Goal: Task Accomplishment & Management: Complete application form

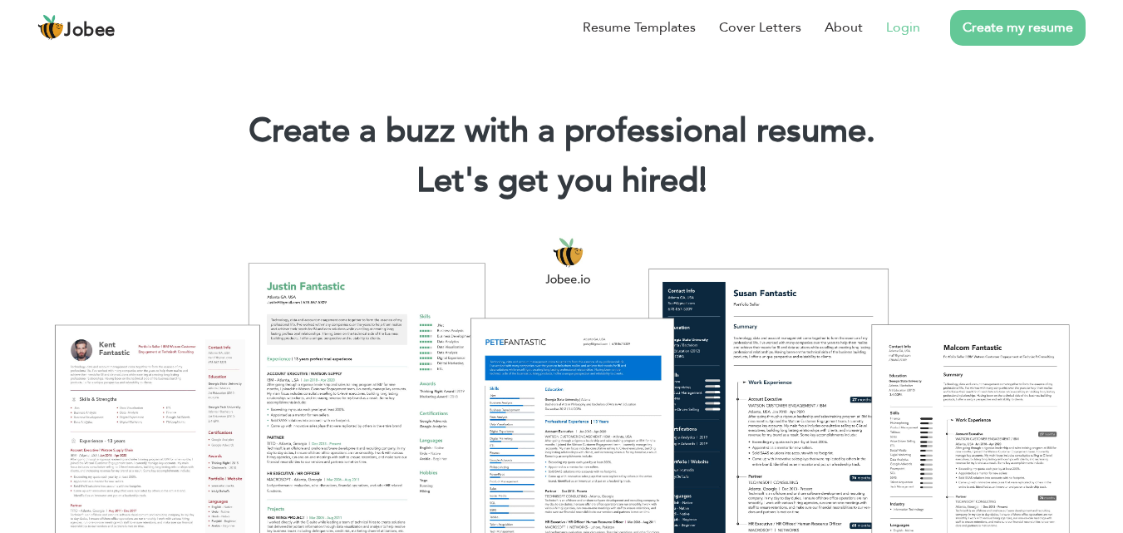
click at [912, 23] on link "Login" at bounding box center [903, 27] width 34 height 20
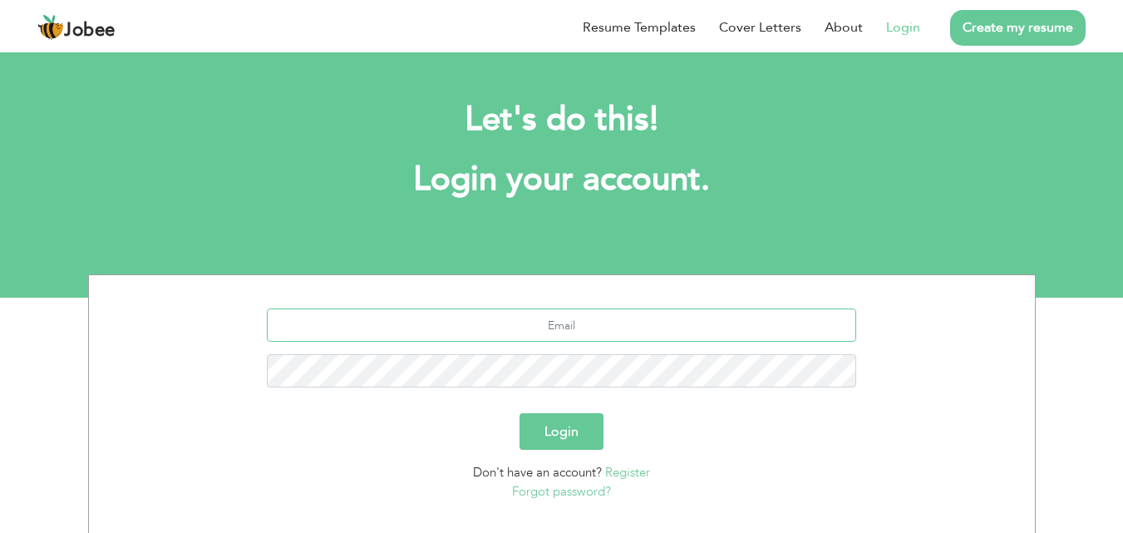
click at [591, 335] on input "text" at bounding box center [561, 324] width 589 height 33
type input "[EMAIL_ADDRESS][DOMAIN_NAME]"
click at [583, 425] on button "Login" at bounding box center [561, 431] width 84 height 37
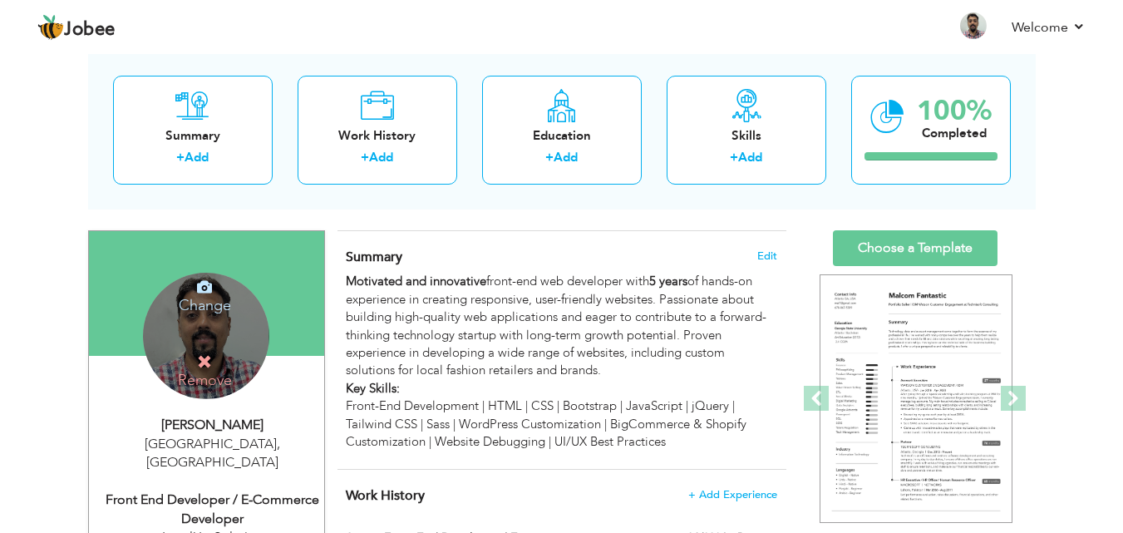
click at [216, 297] on h4 "Change" at bounding box center [204, 294] width 119 height 40
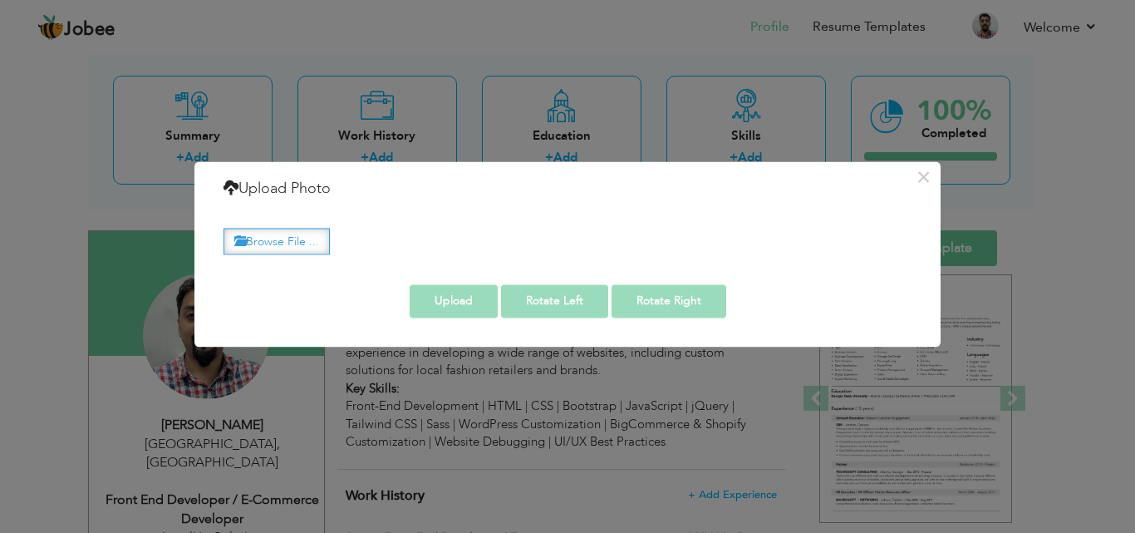
click at [279, 239] on label "Browse File ..." at bounding box center [277, 242] width 106 height 26
click at [0, 0] on input "Browse File ..." at bounding box center [0, 0] width 0 height 0
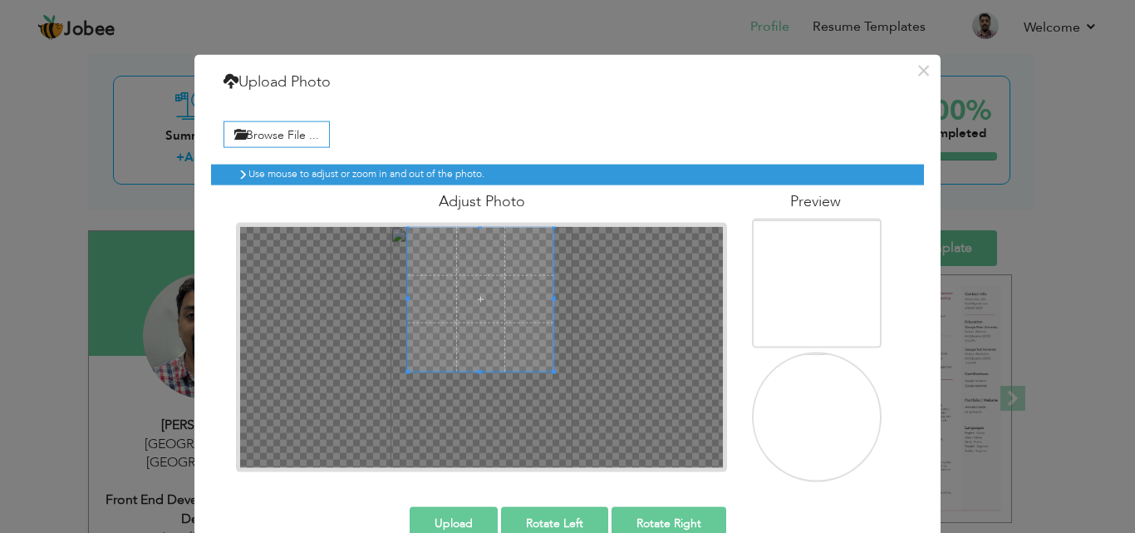
click at [417, 276] on span at bounding box center [480, 298] width 145 height 145
click at [784, 288] on img at bounding box center [819, 326] width 162 height 215
click at [467, 514] on button "Upload" at bounding box center [454, 522] width 88 height 33
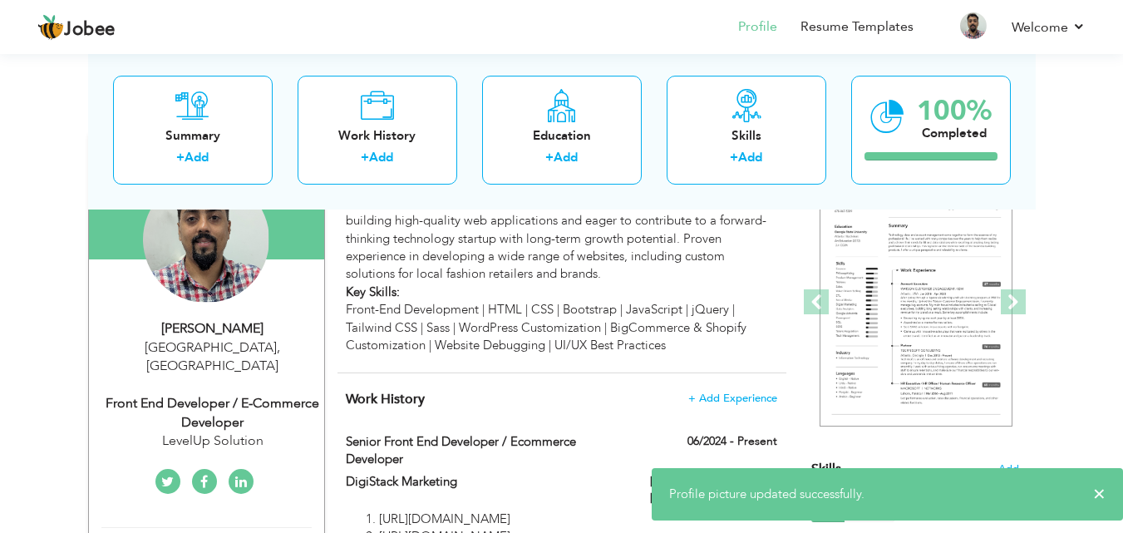
scroll to position [83, 0]
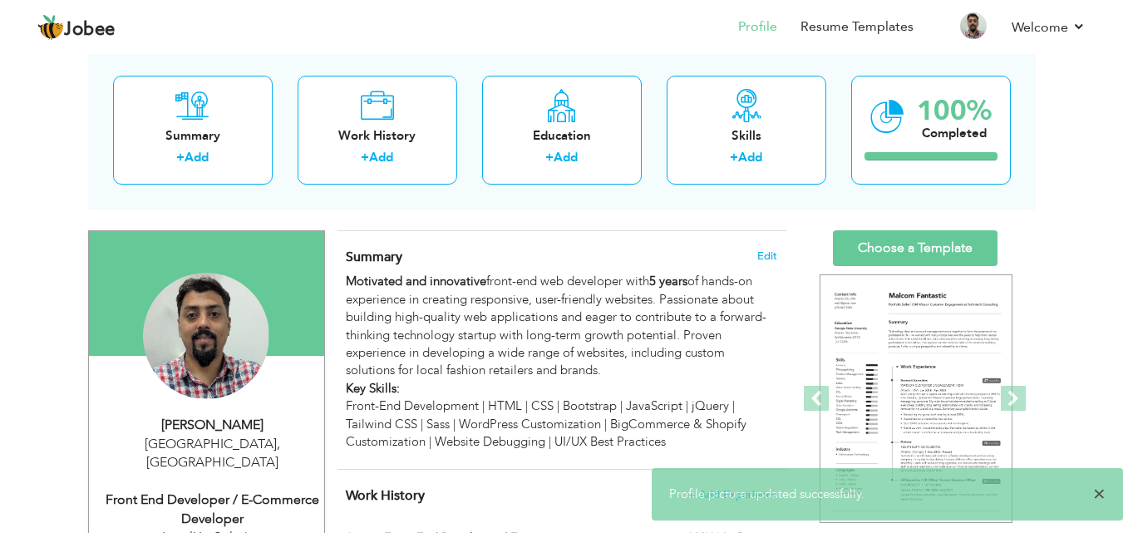
click at [1104, 493] on span "×" at bounding box center [1099, 493] width 12 height 17
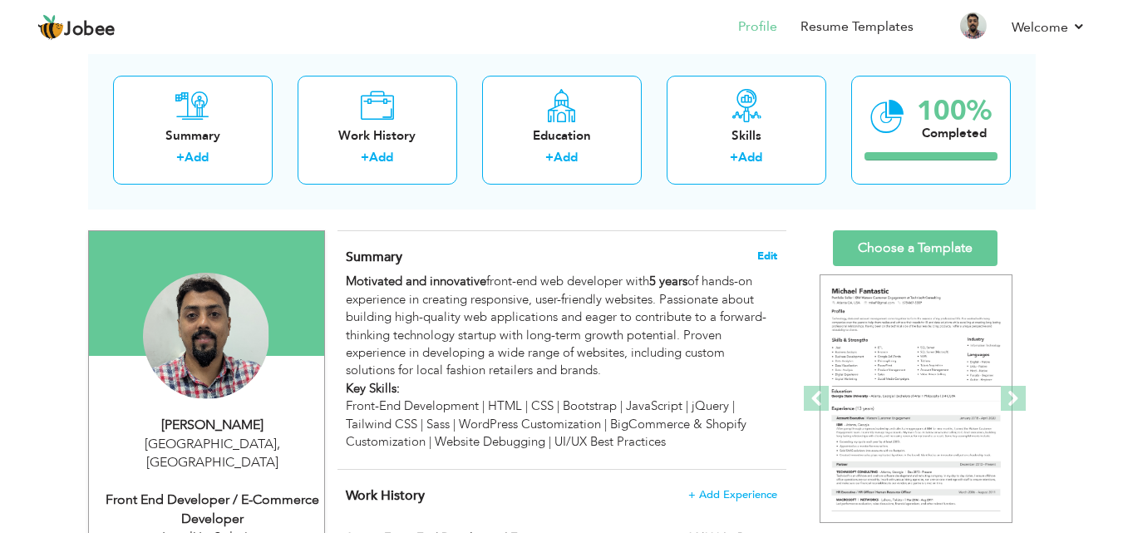
click at [772, 253] on span "Edit" at bounding box center [767, 256] width 20 height 12
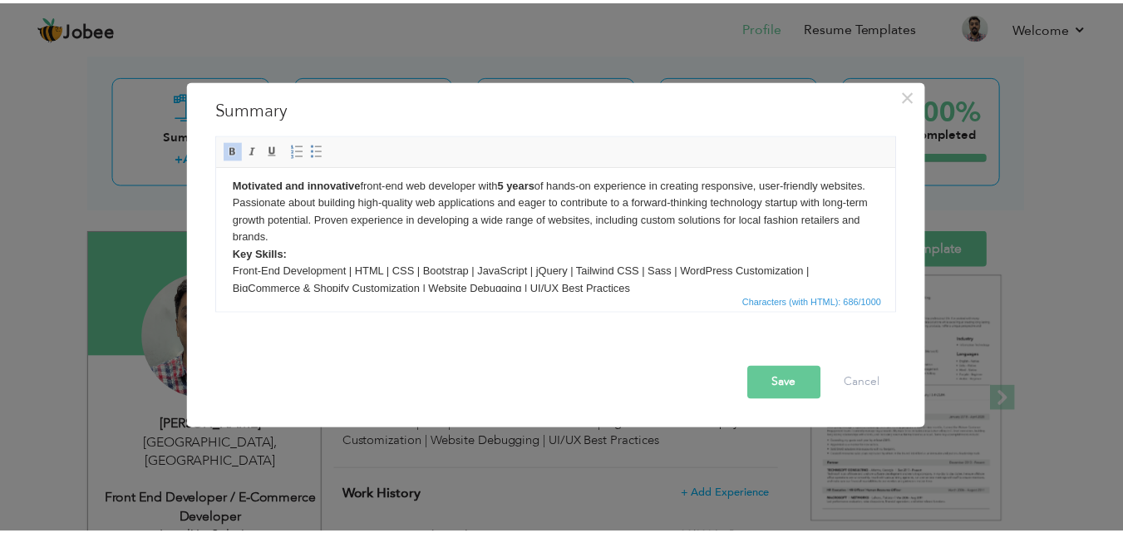
scroll to position [0, 0]
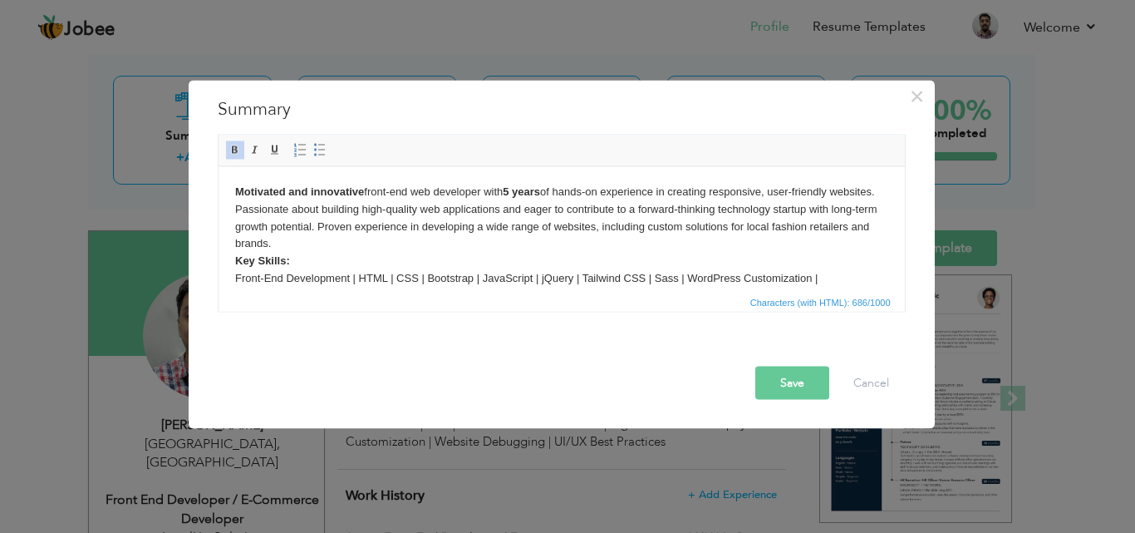
click at [514, 195] on strong "5 years" at bounding box center [520, 190] width 37 height 12
drag, startPoint x: 803, startPoint y: 389, endPoint x: 657, endPoint y: 106, distance: 317.8
click at [803, 389] on button "Save" at bounding box center [792, 382] width 74 height 33
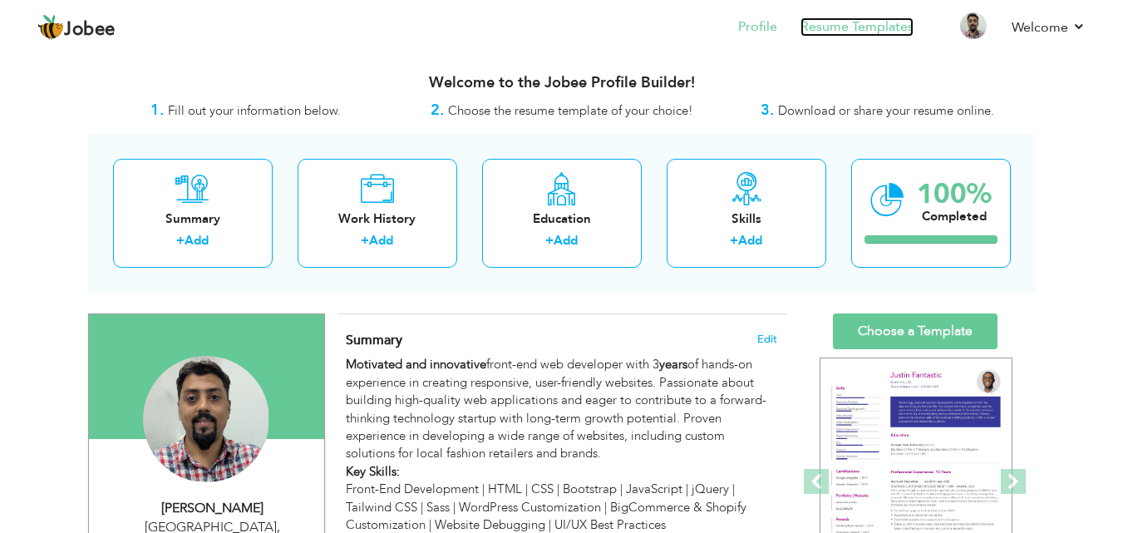
click at [823, 22] on link "Resume Templates" at bounding box center [856, 26] width 113 height 19
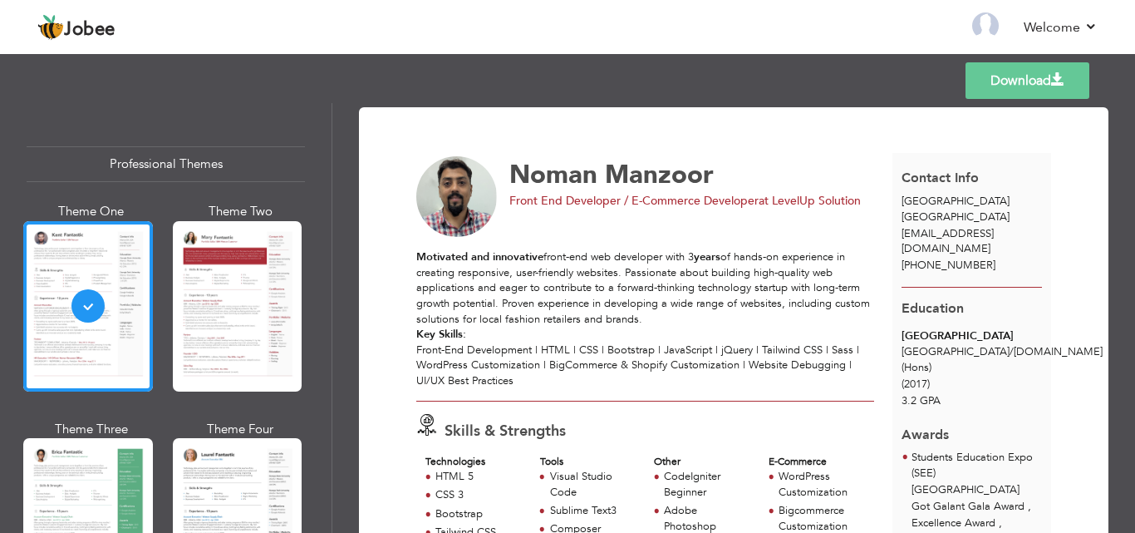
scroll to position [166, 0]
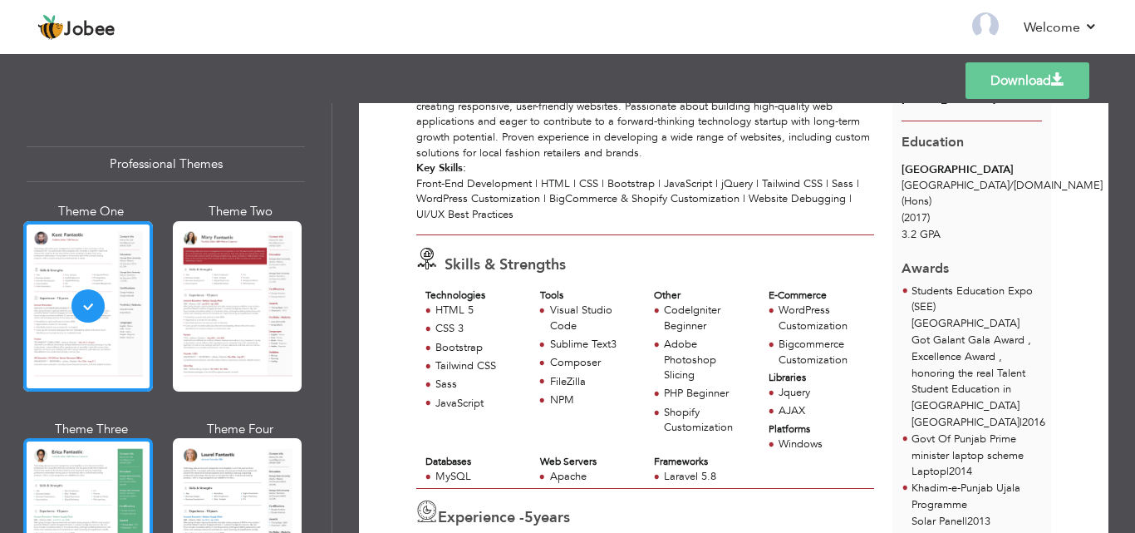
click at [78, 485] on div at bounding box center [88, 523] width 130 height 170
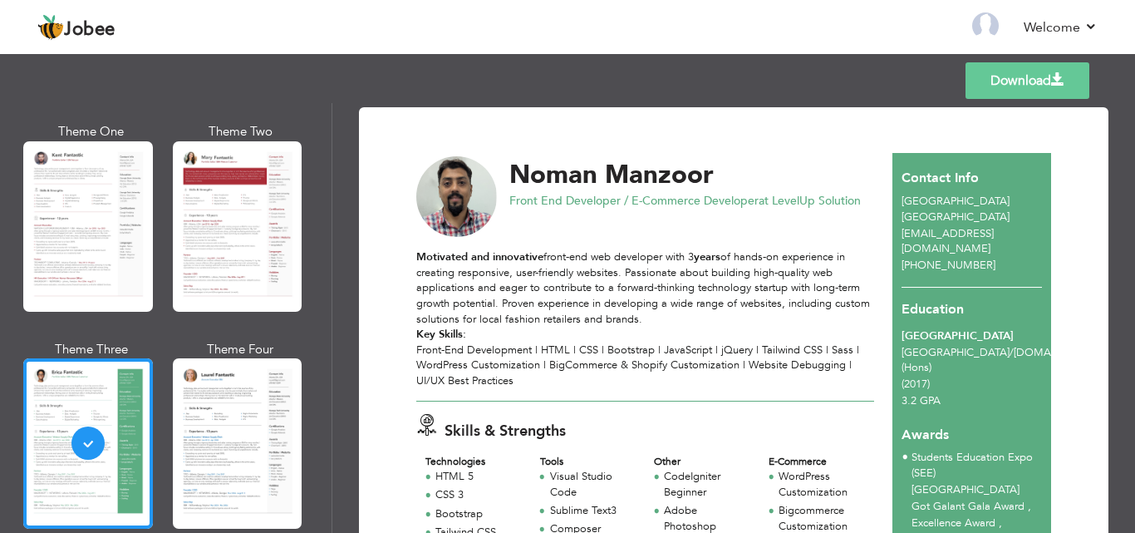
scroll to position [83, 0]
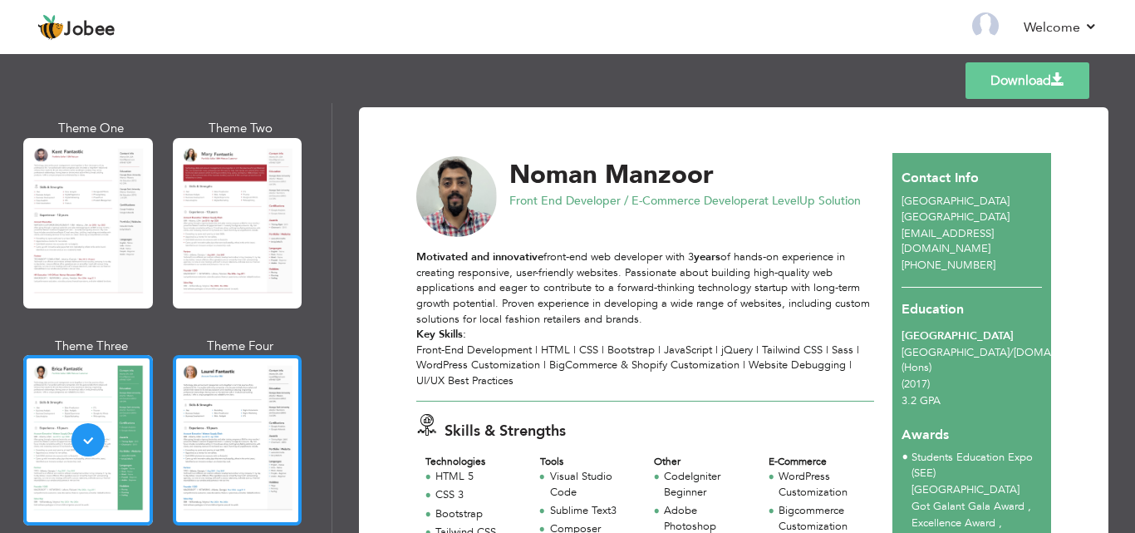
click at [227, 450] on div at bounding box center [238, 440] width 130 height 170
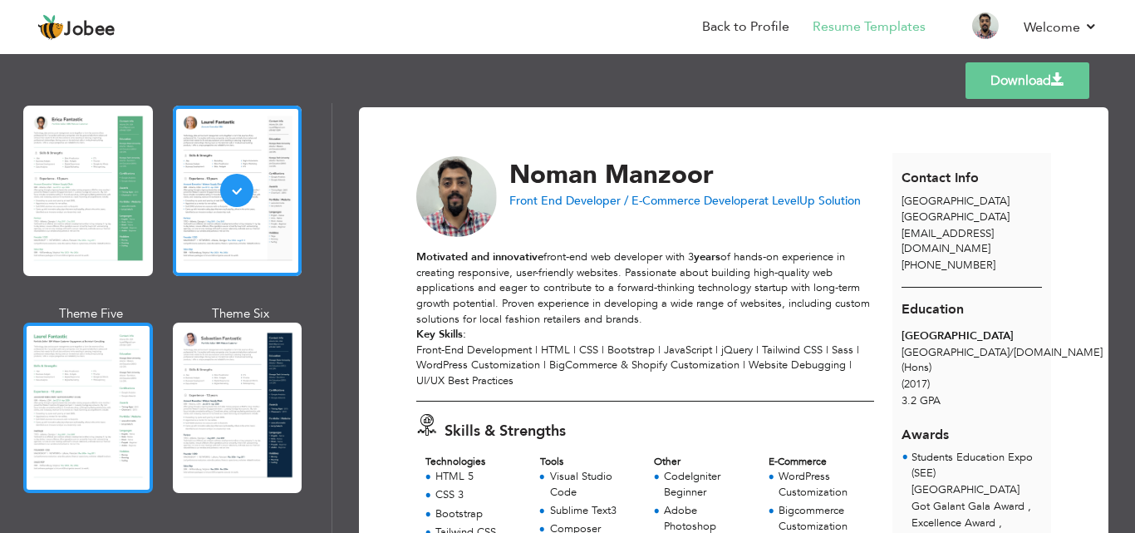
scroll to position [415, 0]
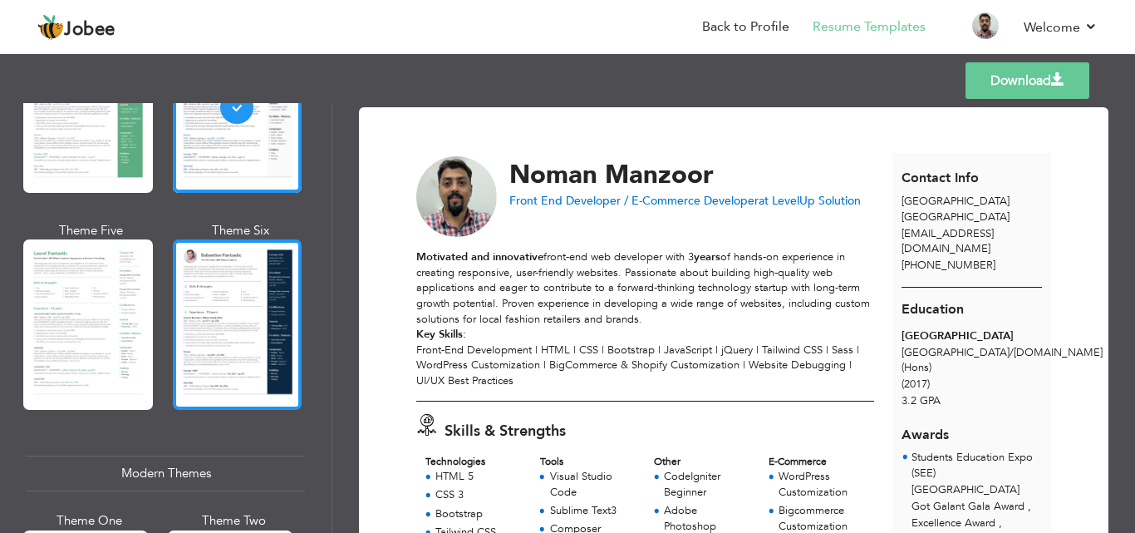
click at [194, 328] on div at bounding box center [238, 324] width 130 height 170
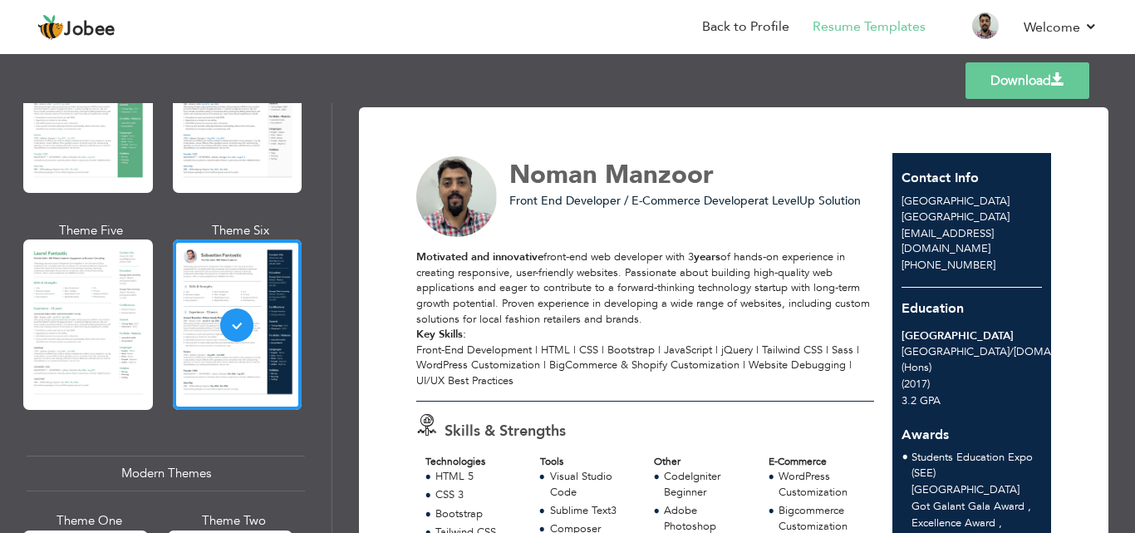
click at [1050, 89] on link "Download" at bounding box center [1028, 80] width 124 height 37
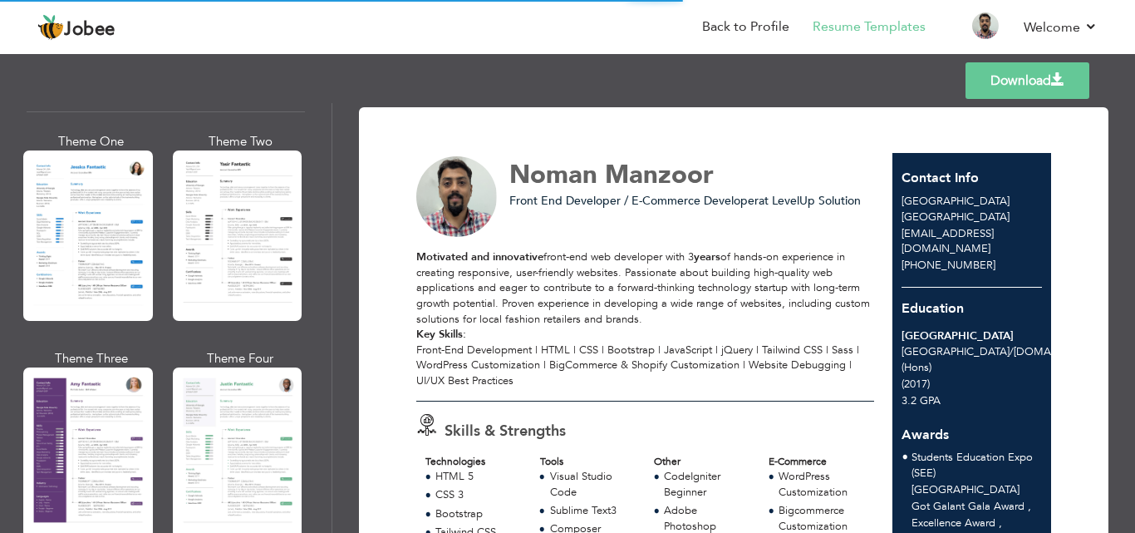
scroll to position [1330, 0]
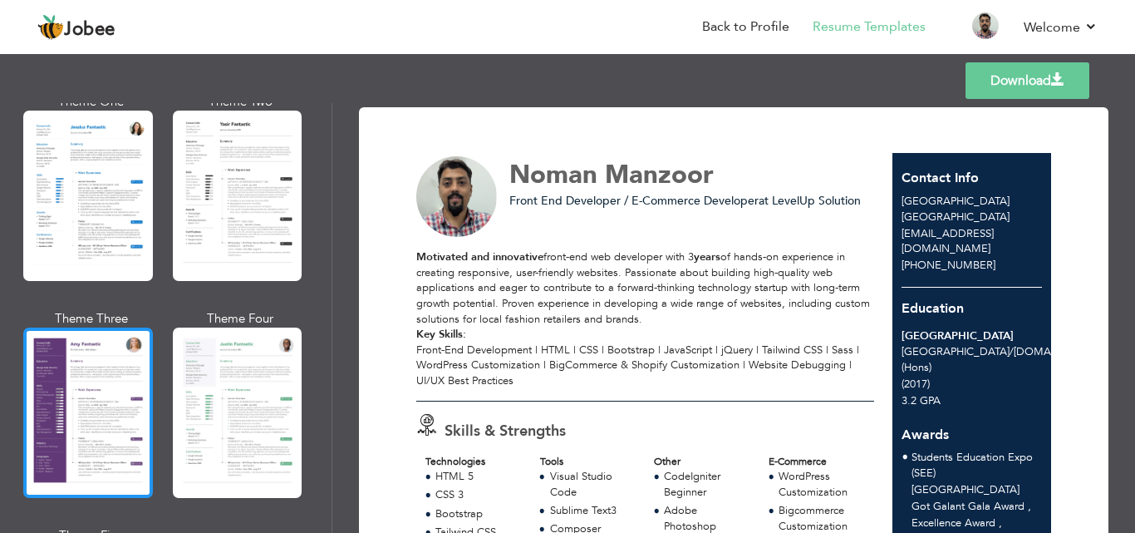
click at [91, 413] on div at bounding box center [88, 412] width 130 height 170
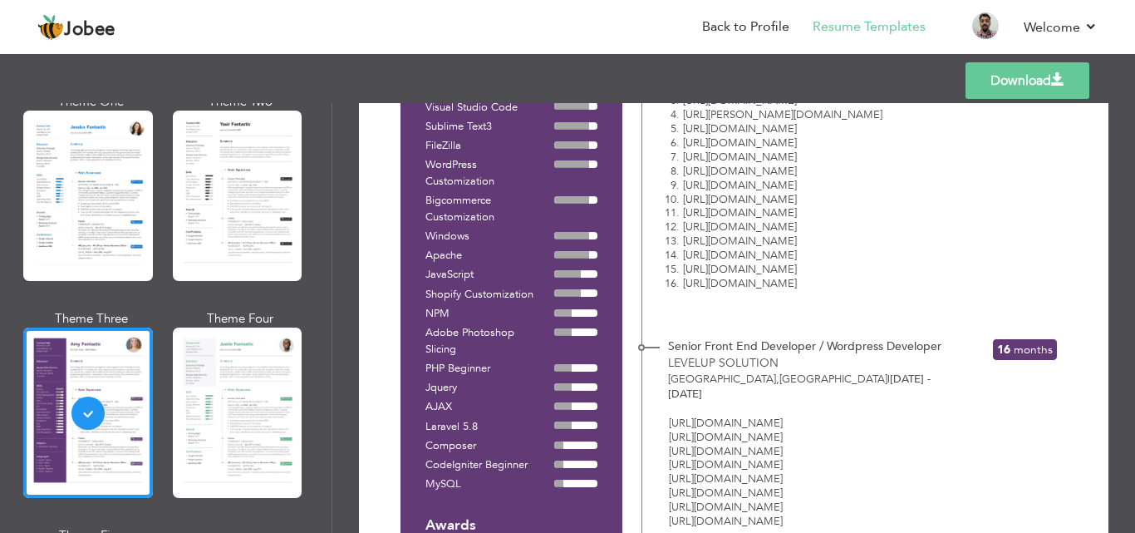
scroll to position [0, 0]
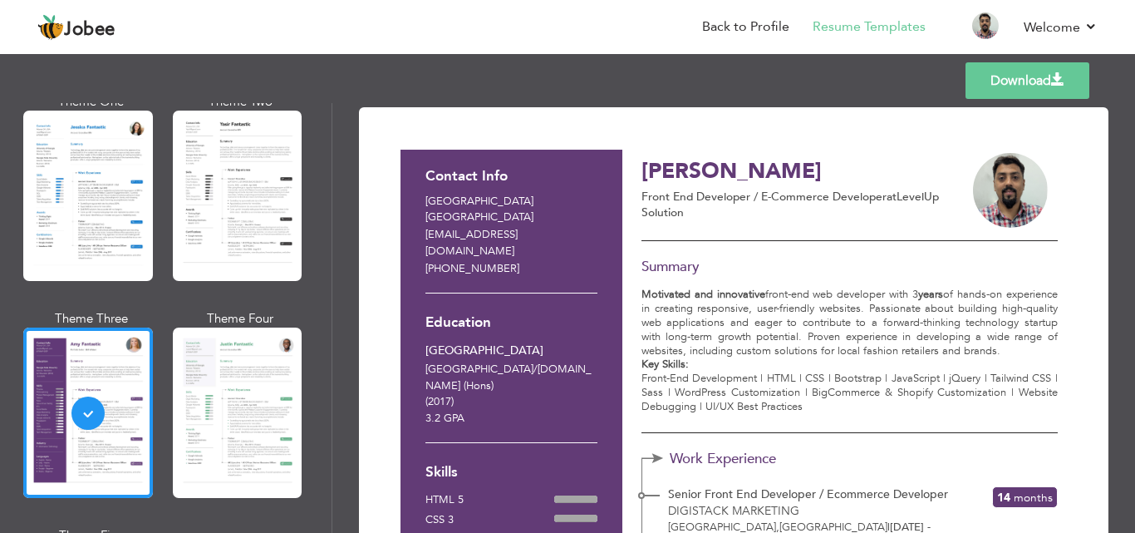
click at [1028, 68] on link "Download" at bounding box center [1028, 80] width 124 height 37
click at [718, 27] on link "Back to Profile" at bounding box center [745, 26] width 87 height 19
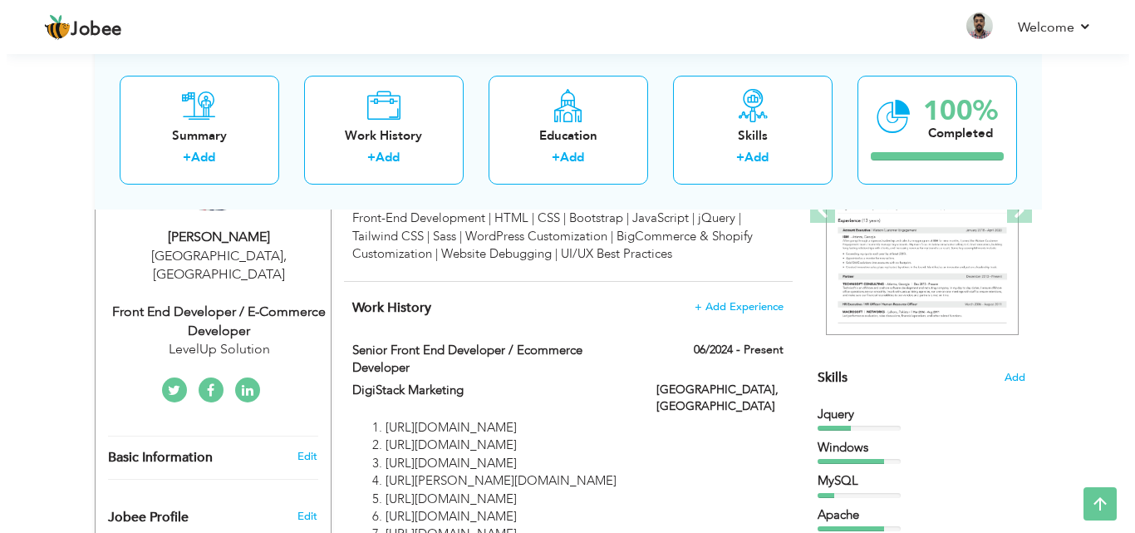
scroll to position [166, 0]
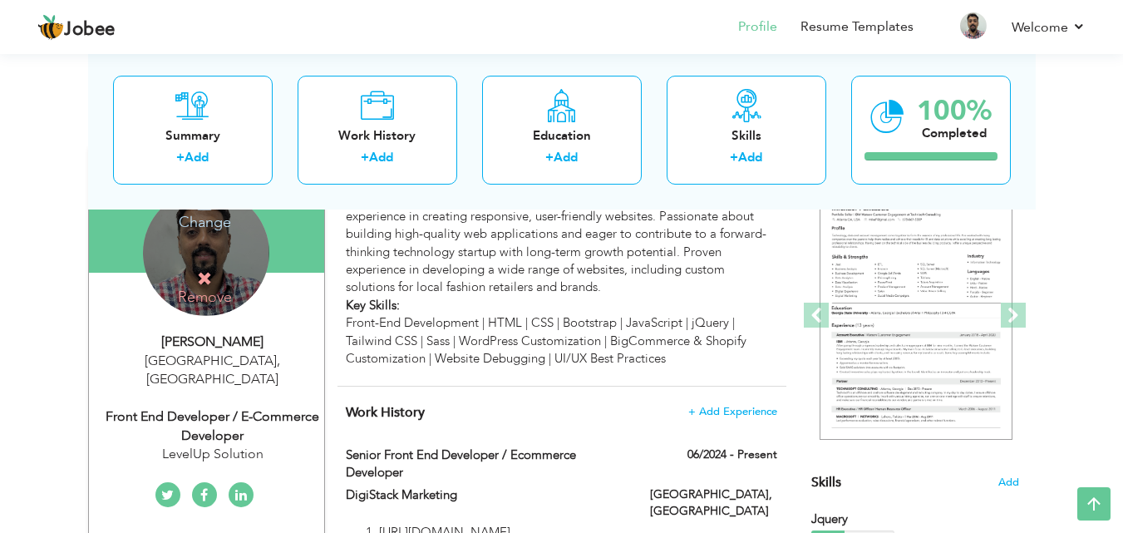
click at [260, 411] on div "Front End Developer / E-Commerce Developer" at bounding box center [212, 426] width 223 height 38
type input "Noman"
type input "Manzoor"
type input "+923244815797"
select select "number:166"
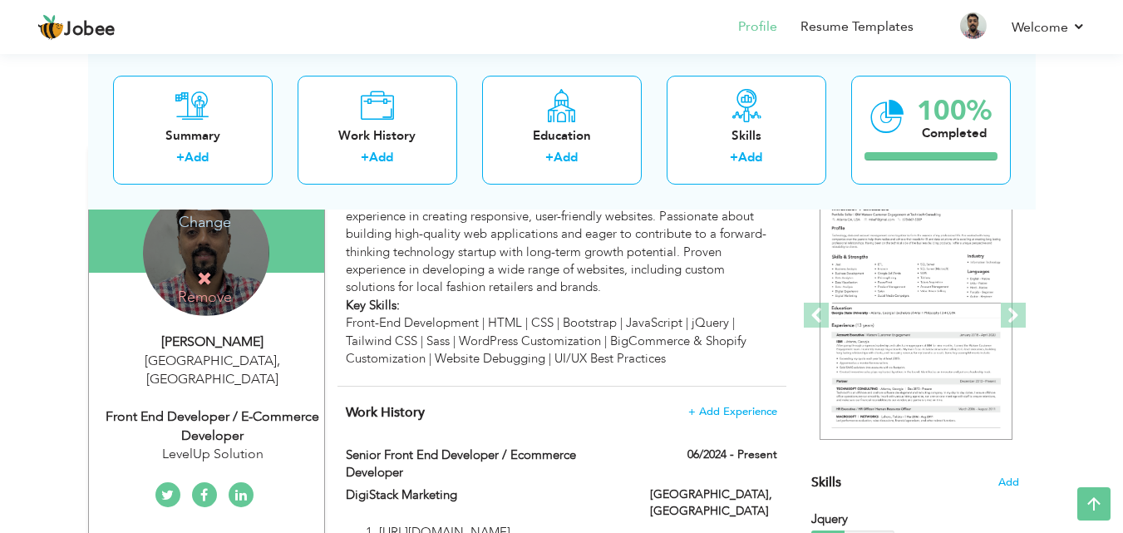
type input "Lahore"
select select "number:7"
type input "LevelUp Solution"
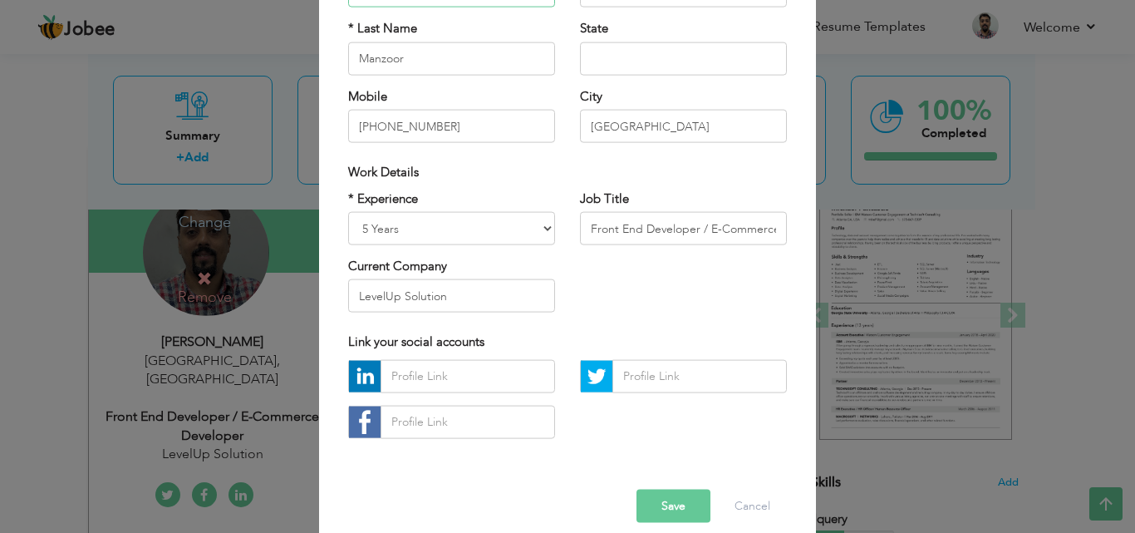
scroll to position [217, 0]
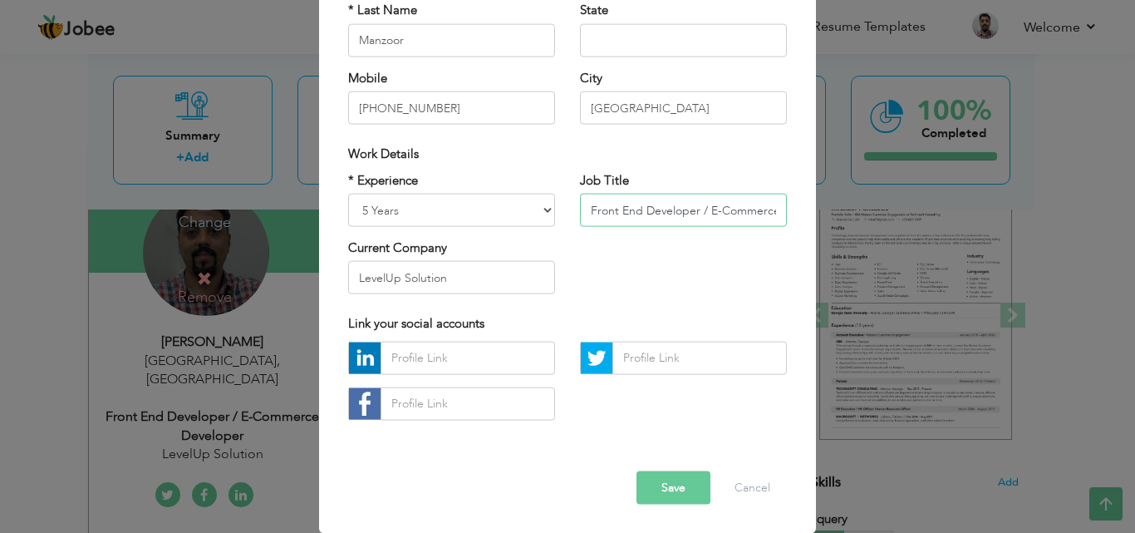
click at [744, 216] on input "Front End Developer / E-Commerce Developer" at bounding box center [683, 210] width 207 height 33
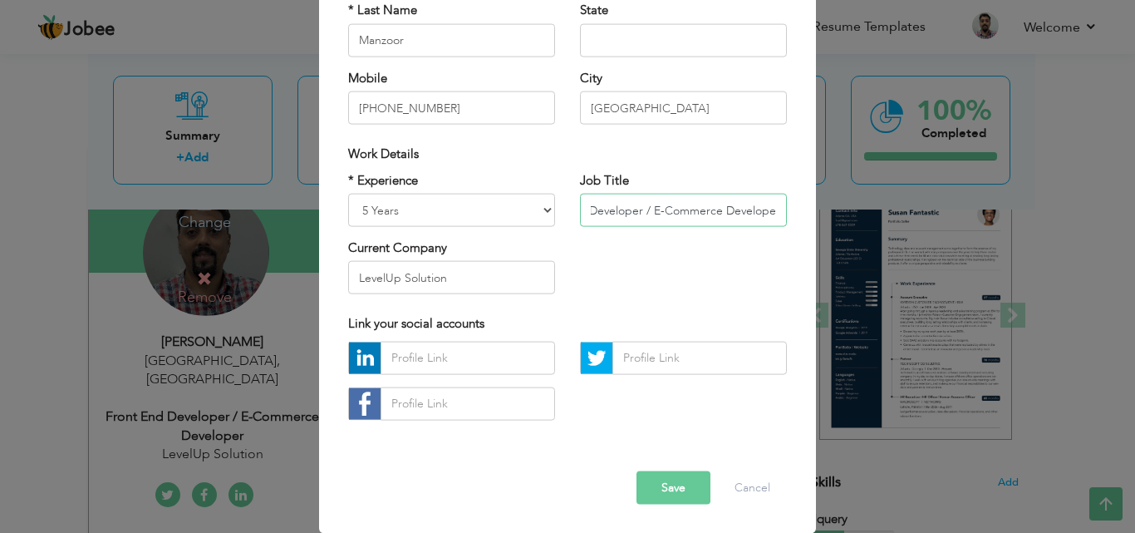
scroll to position [0, 54]
type input "Front End Developer / E-Commerce Developer"
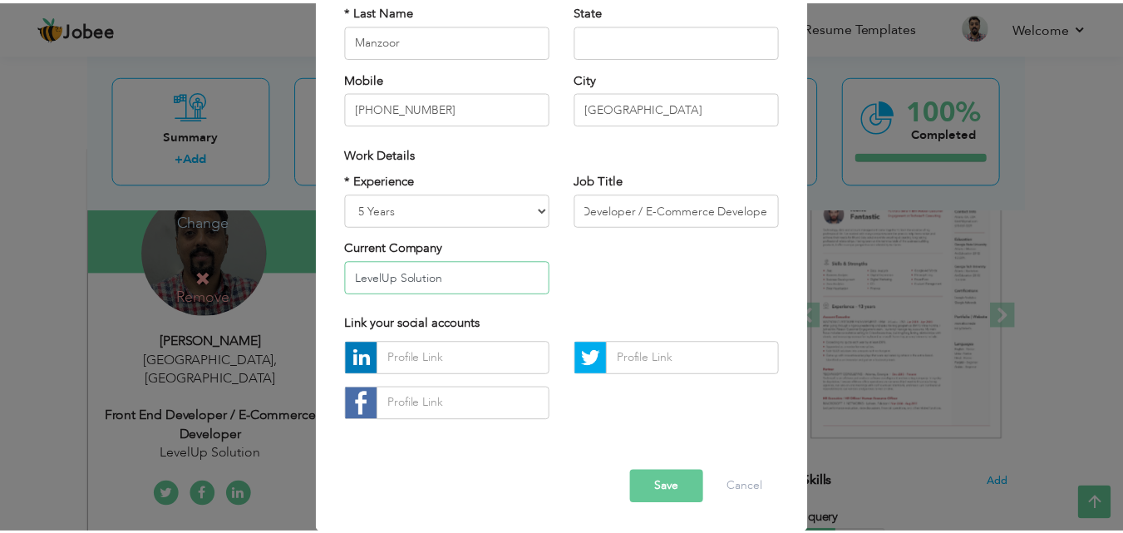
scroll to position [0, 0]
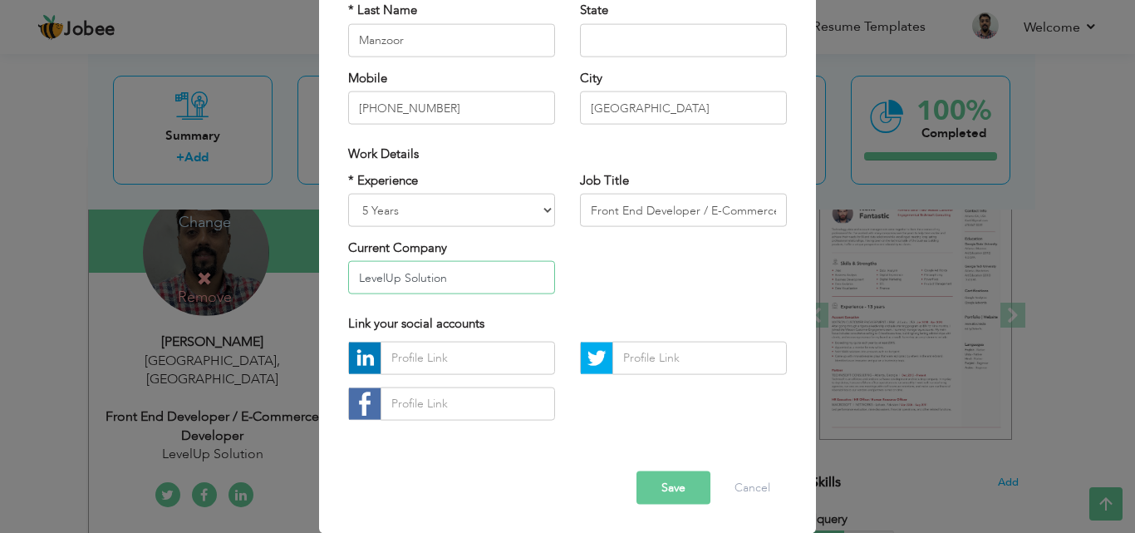
drag, startPoint x: 458, startPoint y: 274, endPoint x: 0, endPoint y: 280, distance: 457.9
click at [0, 281] on div "× Profile Contact Information * First Name Noman * Last Name Manzoor" at bounding box center [567, 266] width 1135 height 533
type input "Digistack Marketing"
click at [656, 489] on button "Save" at bounding box center [674, 486] width 74 height 33
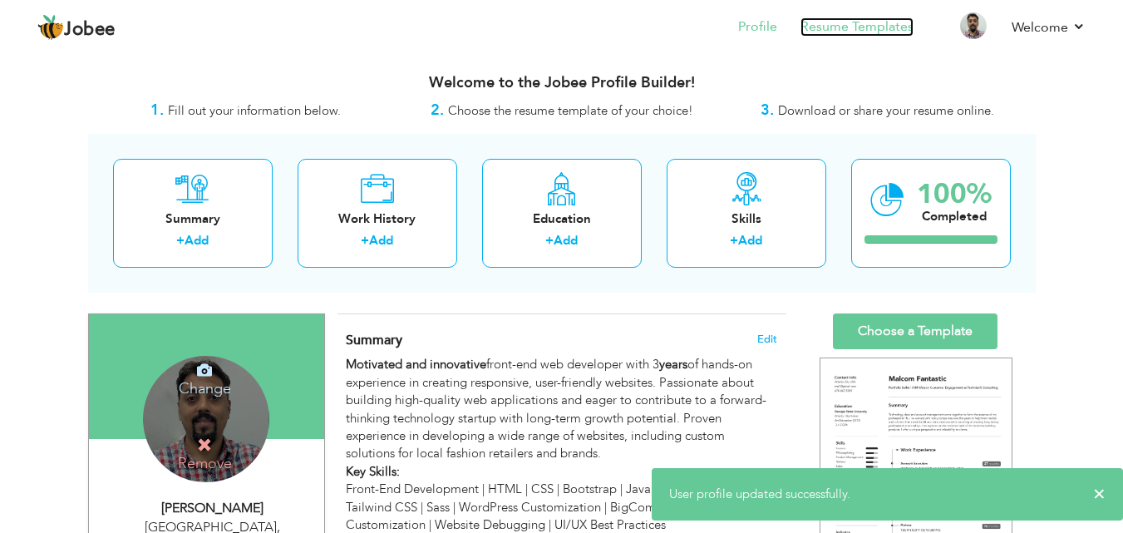
click at [849, 27] on link "Resume Templates" at bounding box center [856, 26] width 113 height 19
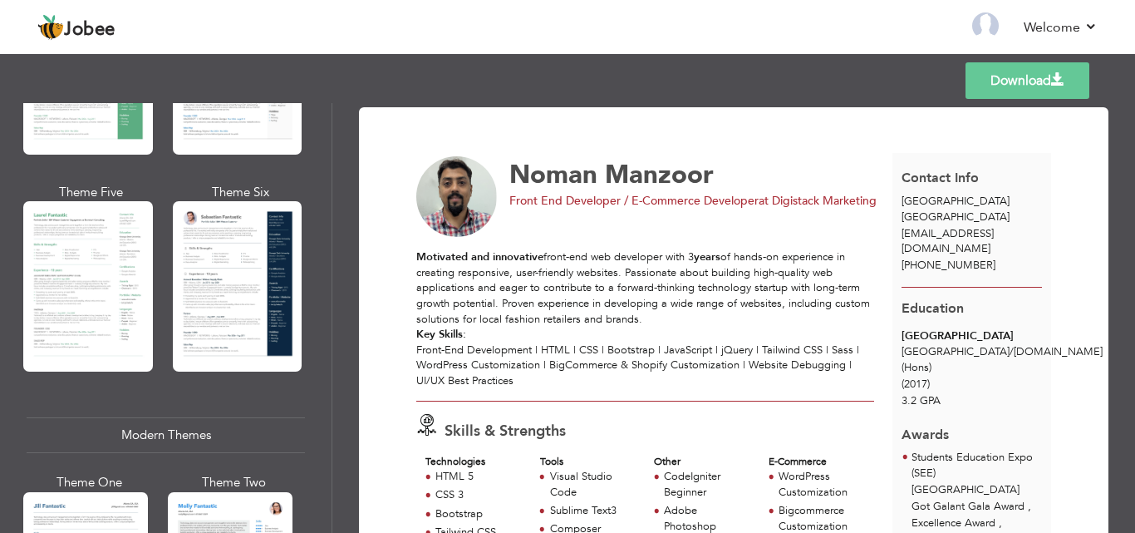
scroll to position [499, 0]
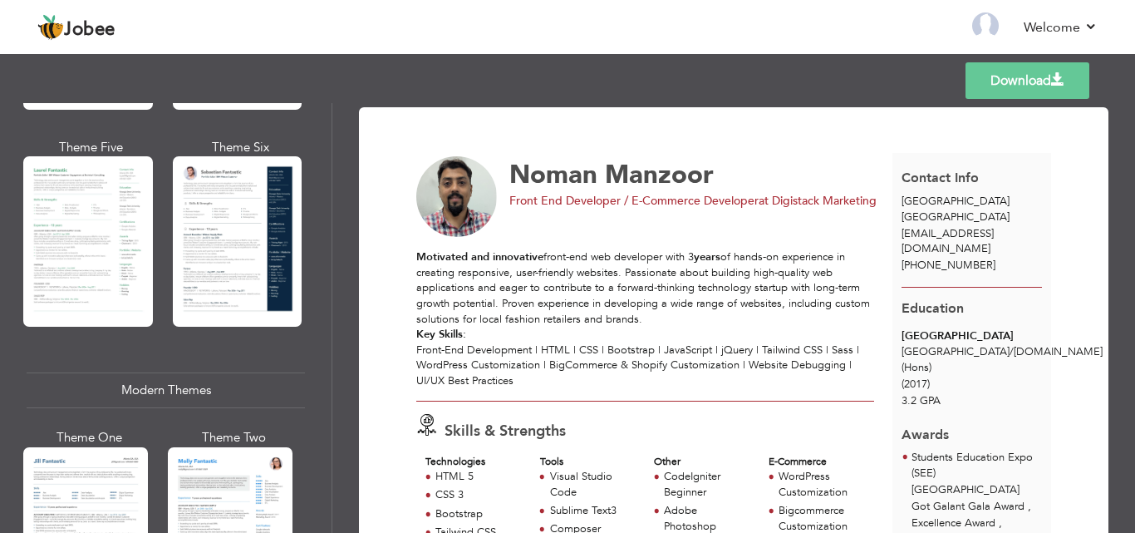
click at [212, 341] on div "Theme One Theme Two Theme Three Theme Four" at bounding box center [166, 29] width 278 height 651
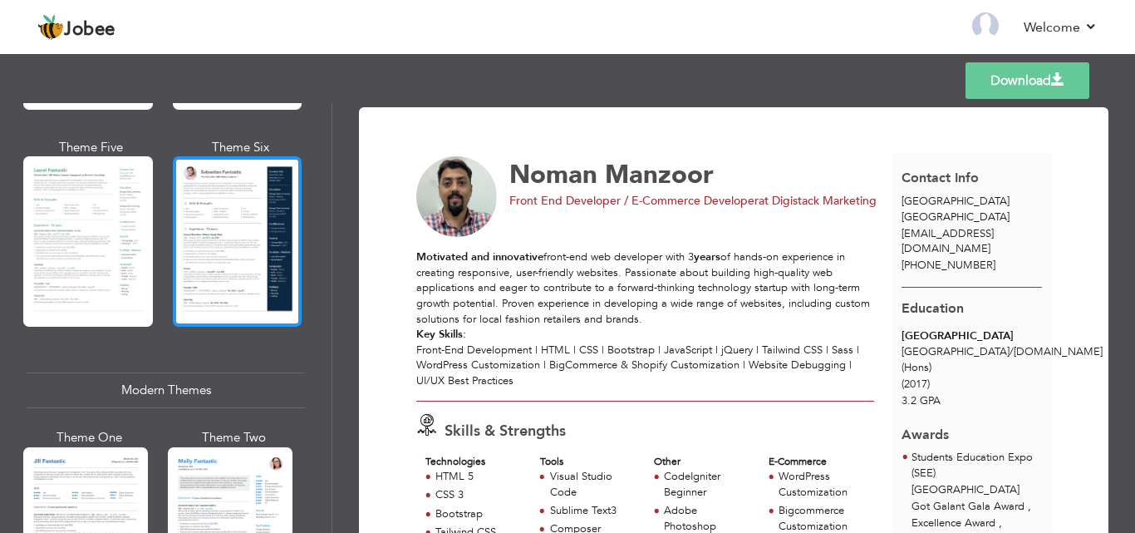
click at [234, 249] on div at bounding box center [238, 241] width 130 height 170
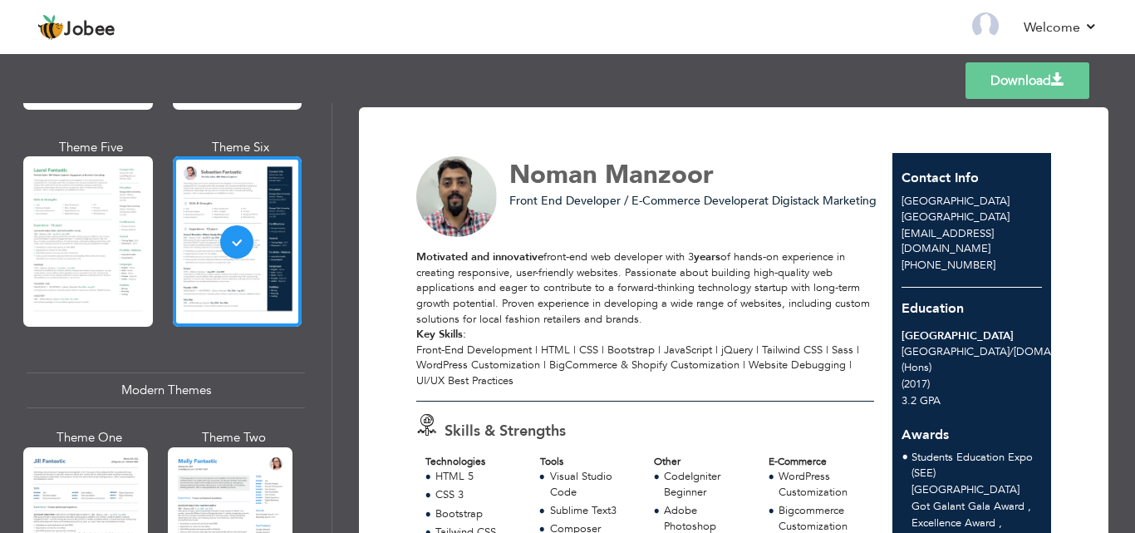
click at [1007, 74] on link "Download" at bounding box center [1028, 80] width 124 height 37
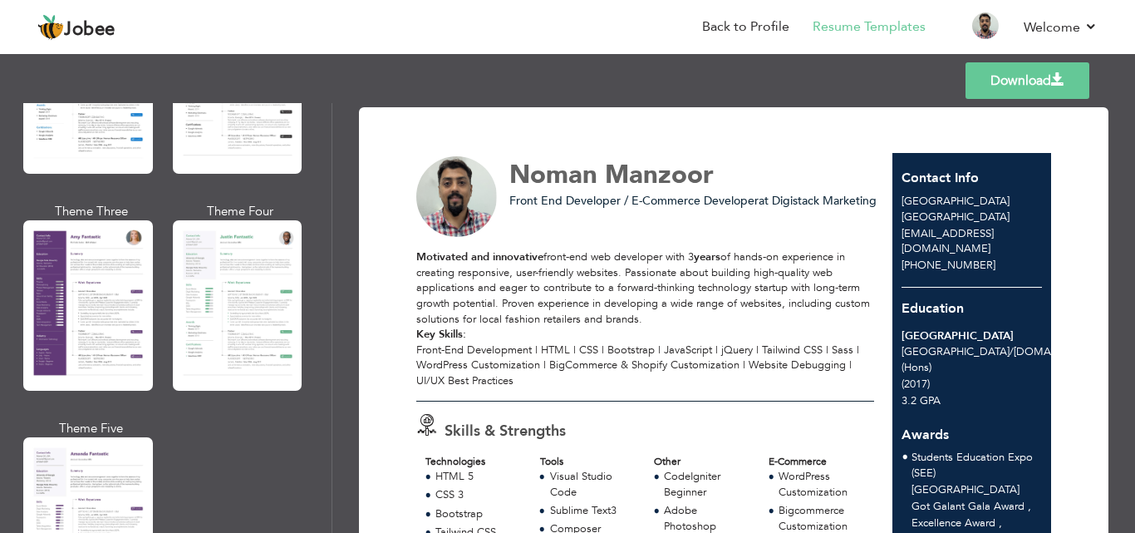
scroll to position [1496, 0]
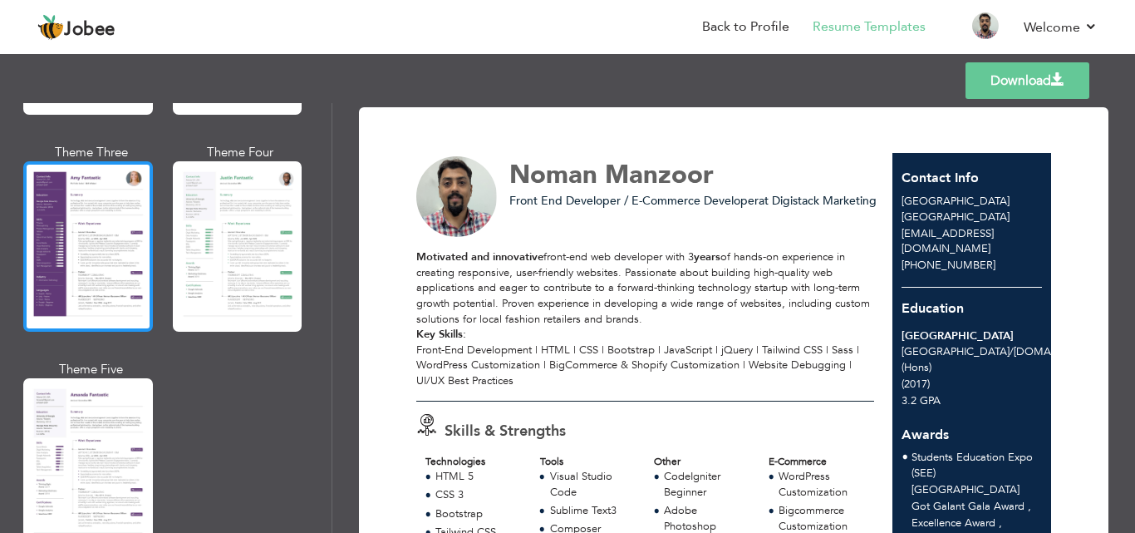
click at [126, 220] on div at bounding box center [88, 246] width 130 height 170
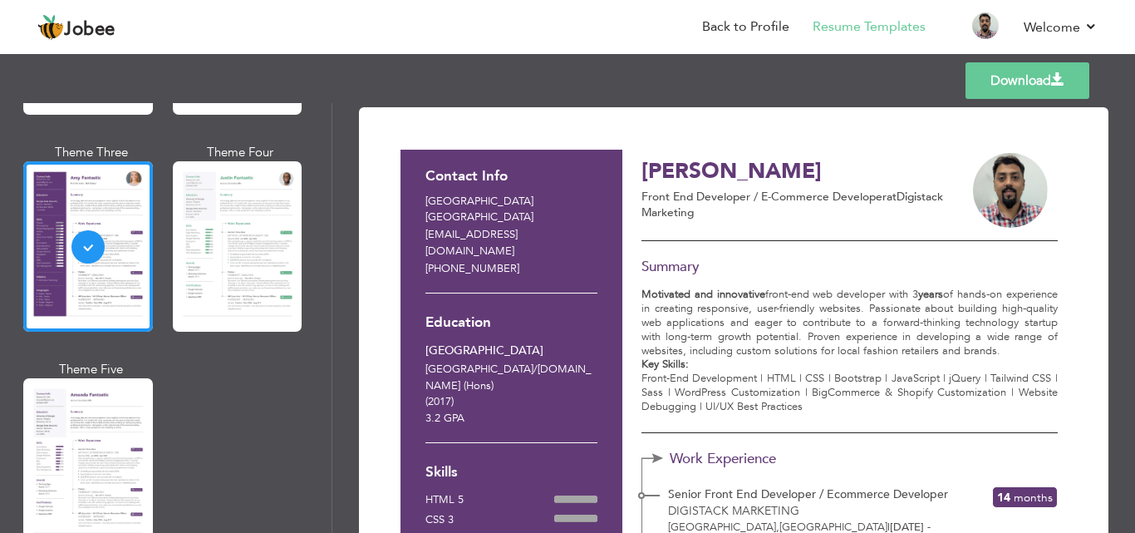
click at [1034, 82] on link "Download" at bounding box center [1028, 80] width 124 height 37
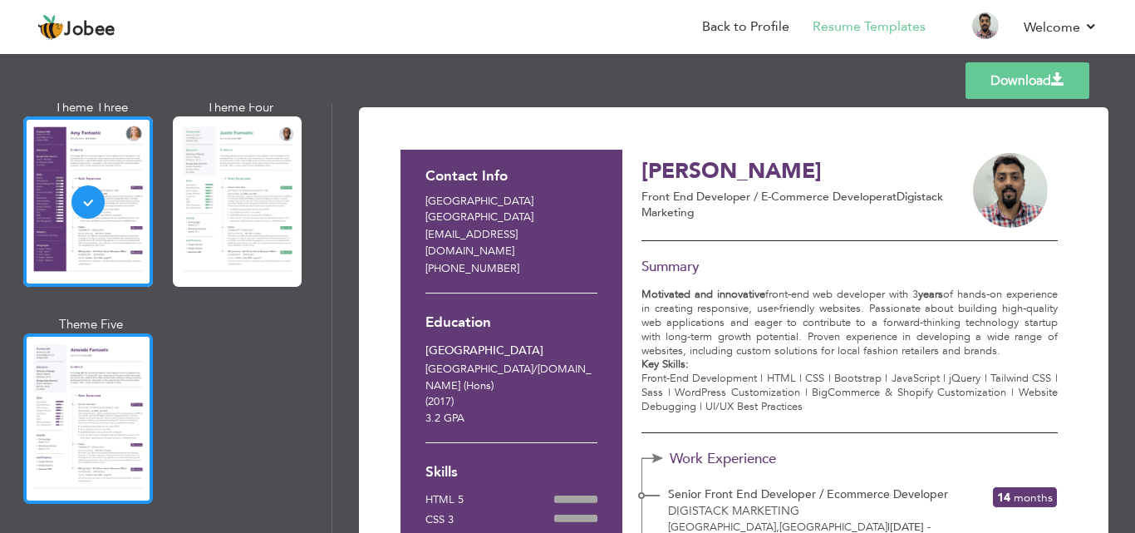
scroll to position [1579, 0]
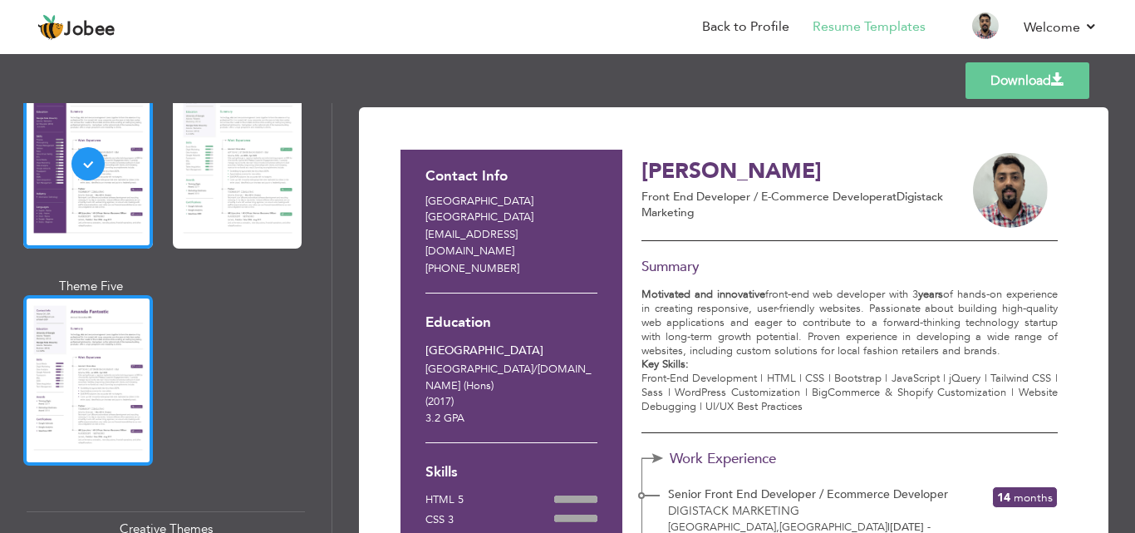
click at [86, 371] on div at bounding box center [88, 380] width 130 height 170
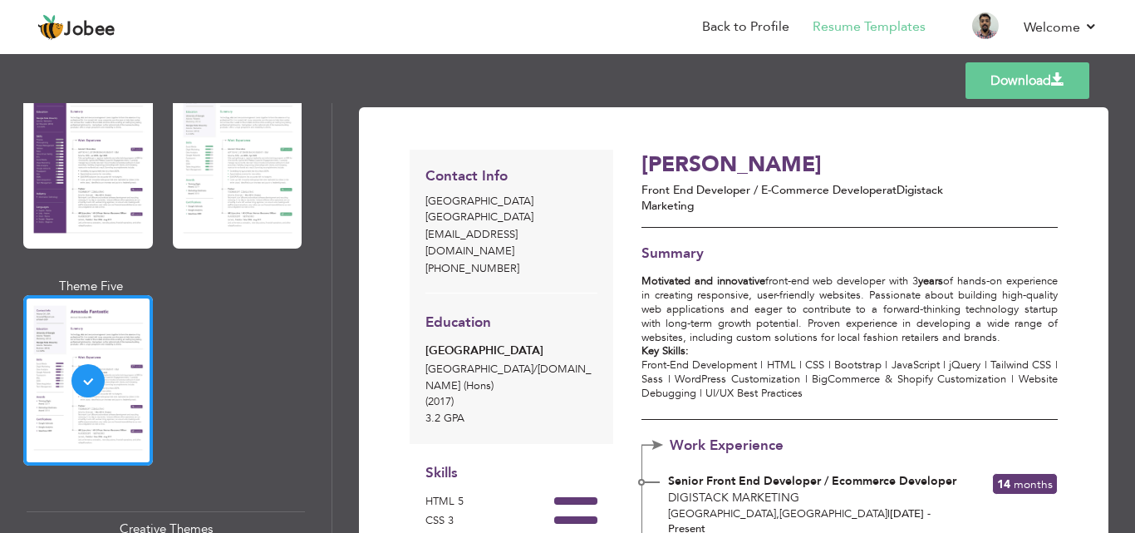
scroll to position [1911, 0]
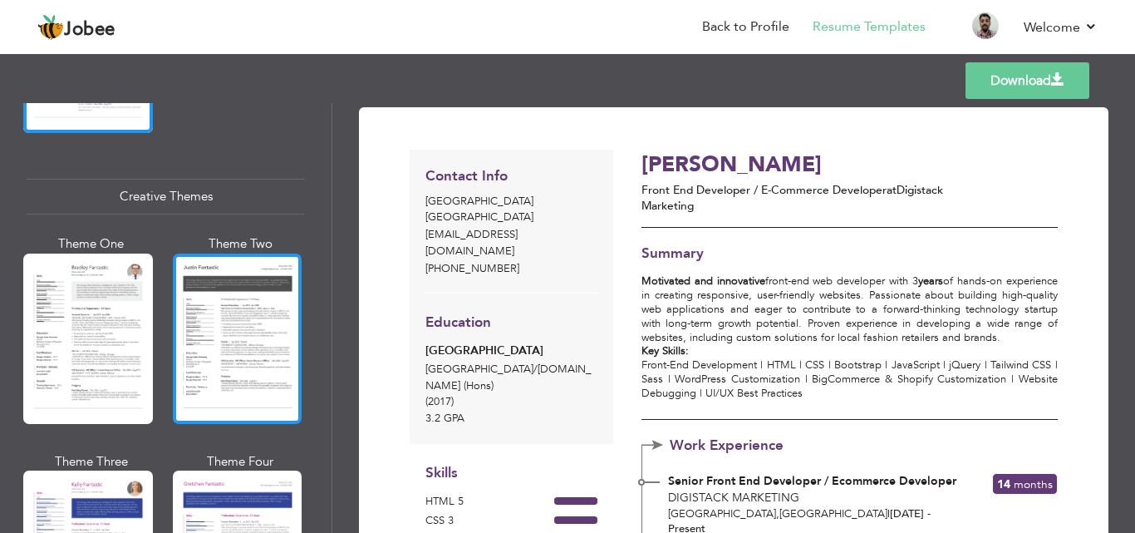
click at [227, 339] on div at bounding box center [238, 338] width 130 height 170
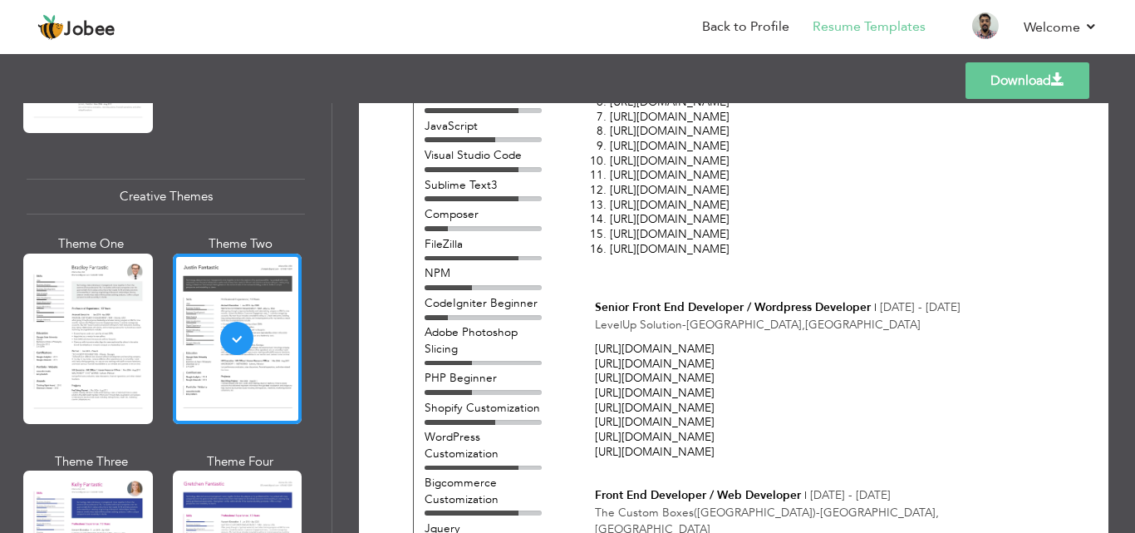
scroll to position [0, 0]
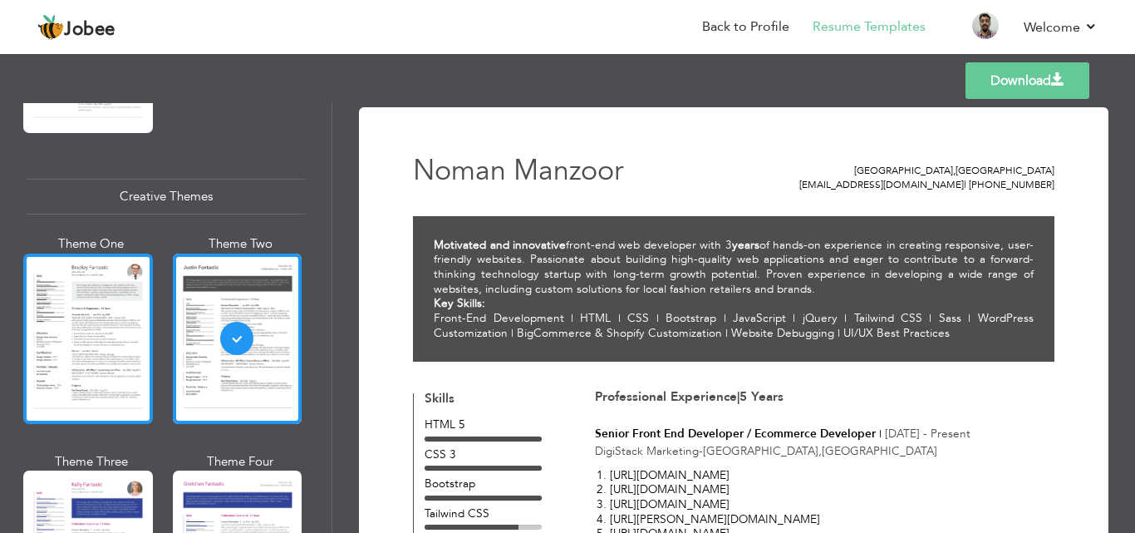
click at [101, 337] on div at bounding box center [88, 338] width 130 height 170
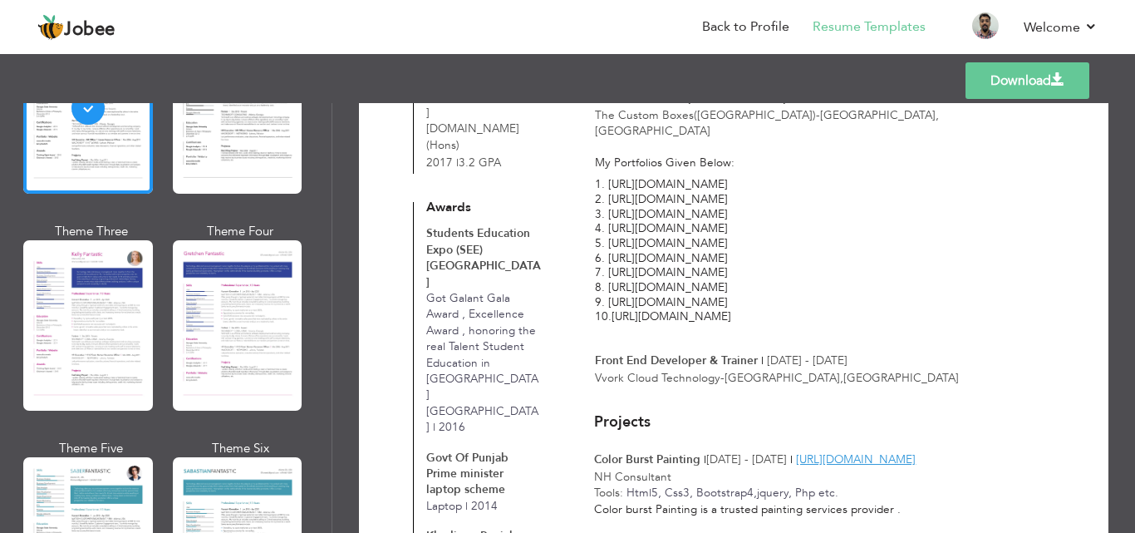
scroll to position [2327, 0]
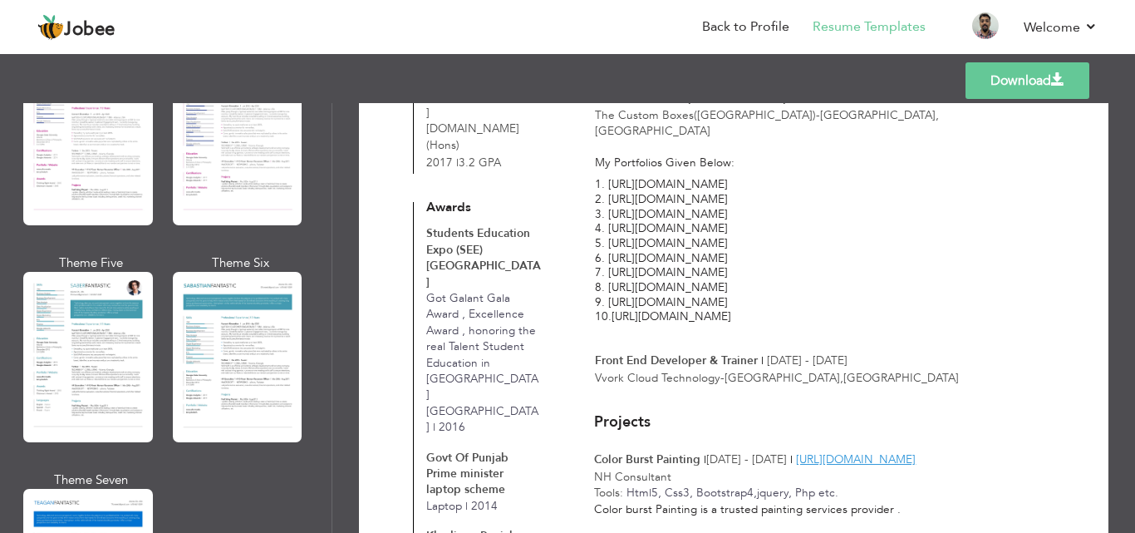
click at [96, 363] on div at bounding box center [88, 357] width 130 height 170
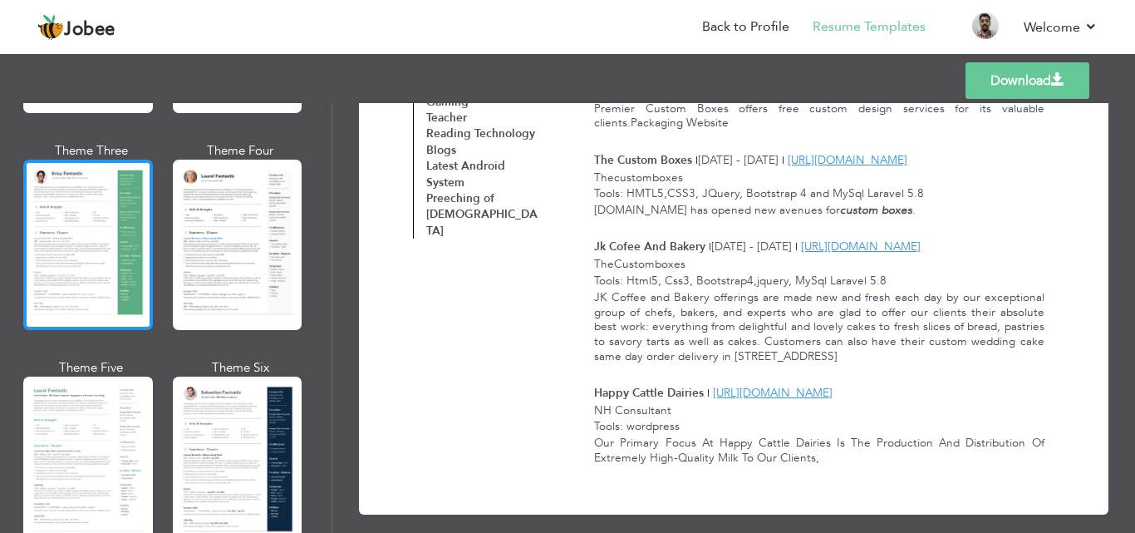
scroll to position [249, 0]
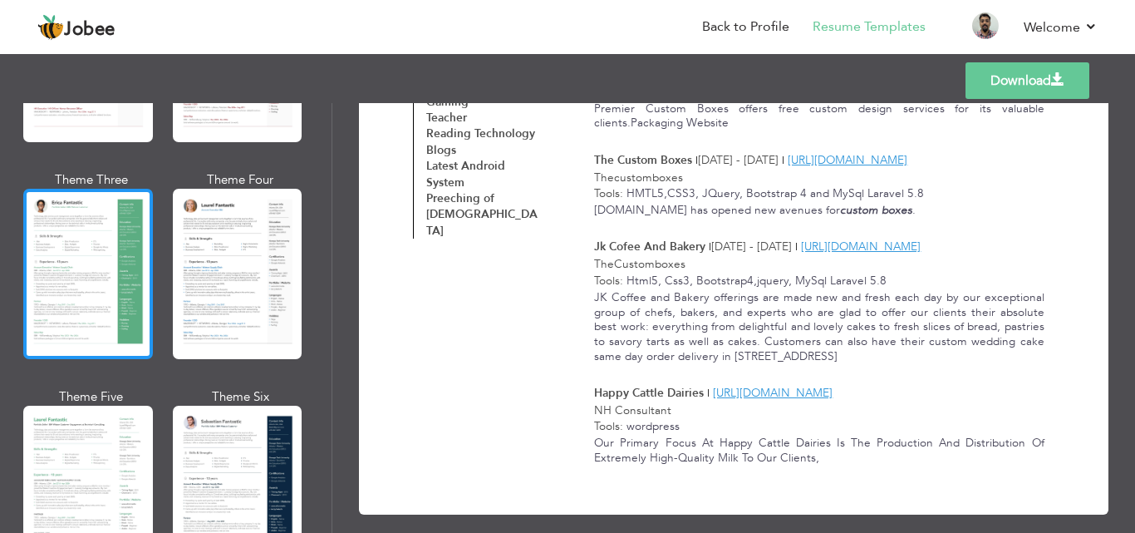
click at [115, 312] on div at bounding box center [88, 274] width 130 height 170
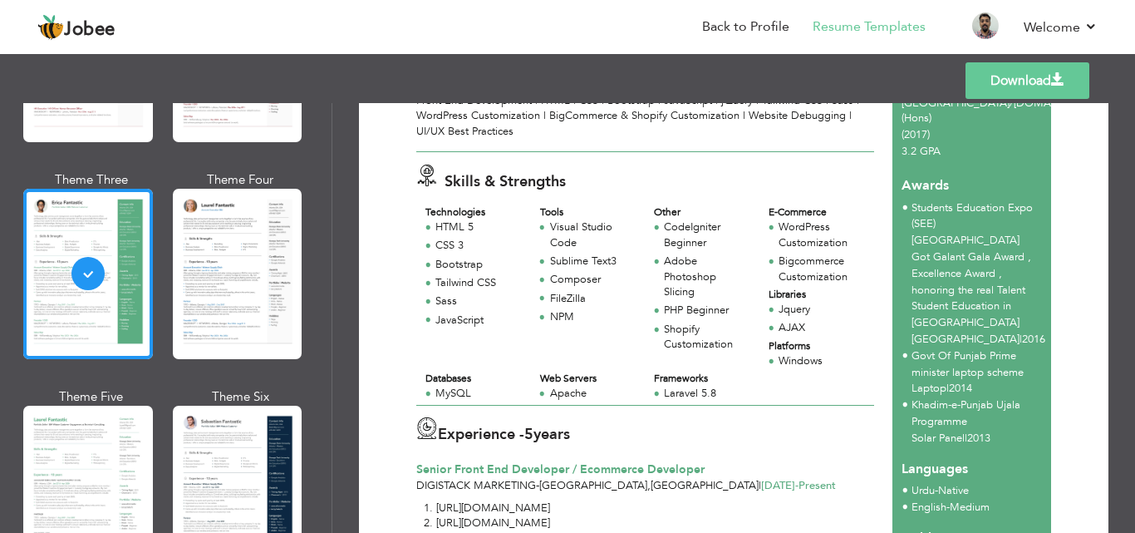
click at [548, 425] on label "5 years" at bounding box center [547, 435] width 46 height 22
click at [552, 435] on label "5 years" at bounding box center [547, 435] width 46 height 22
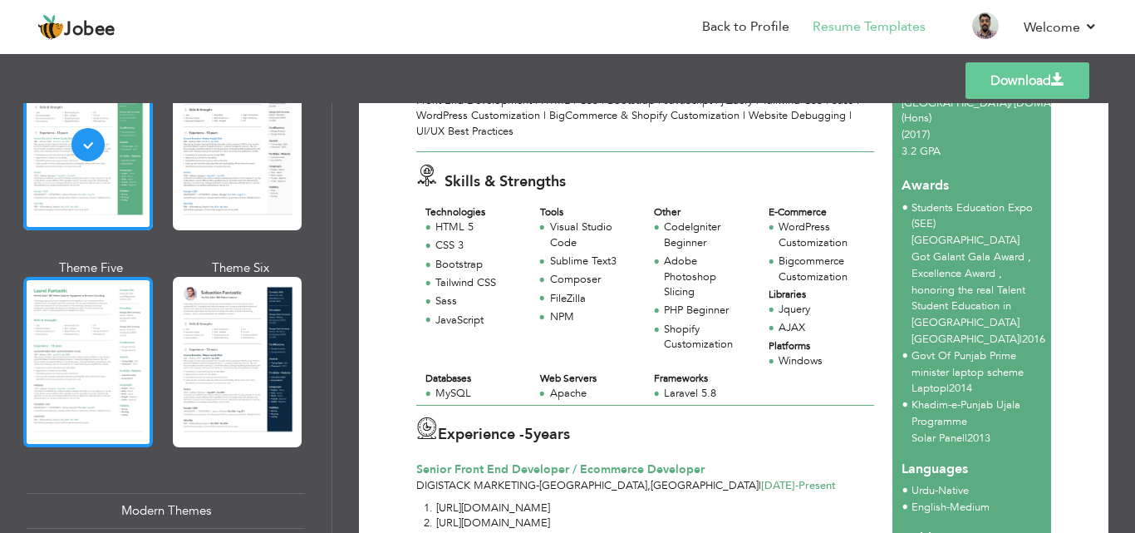
scroll to position [415, 0]
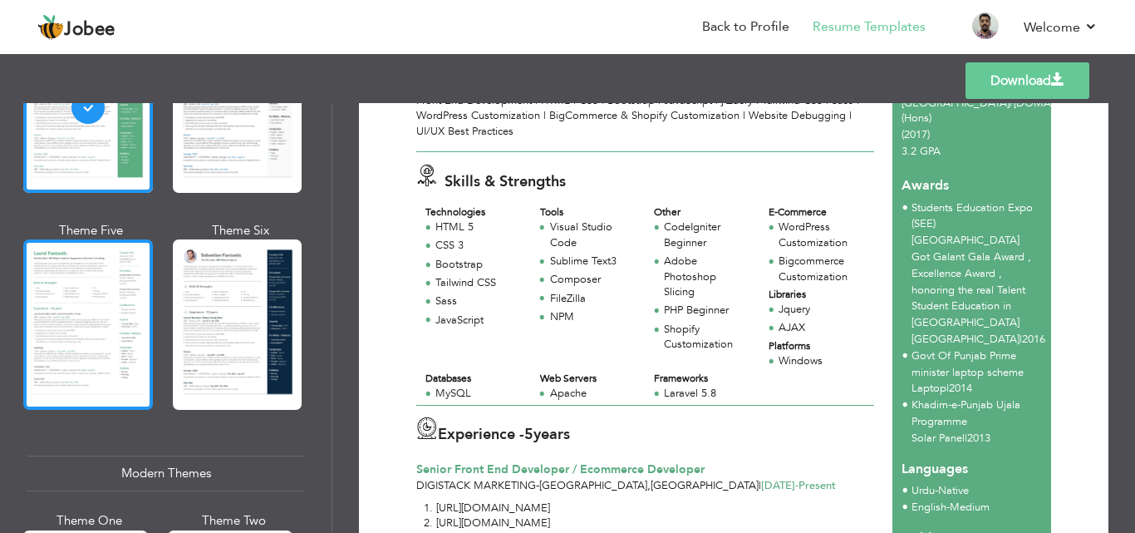
click at [107, 349] on div at bounding box center [88, 324] width 130 height 170
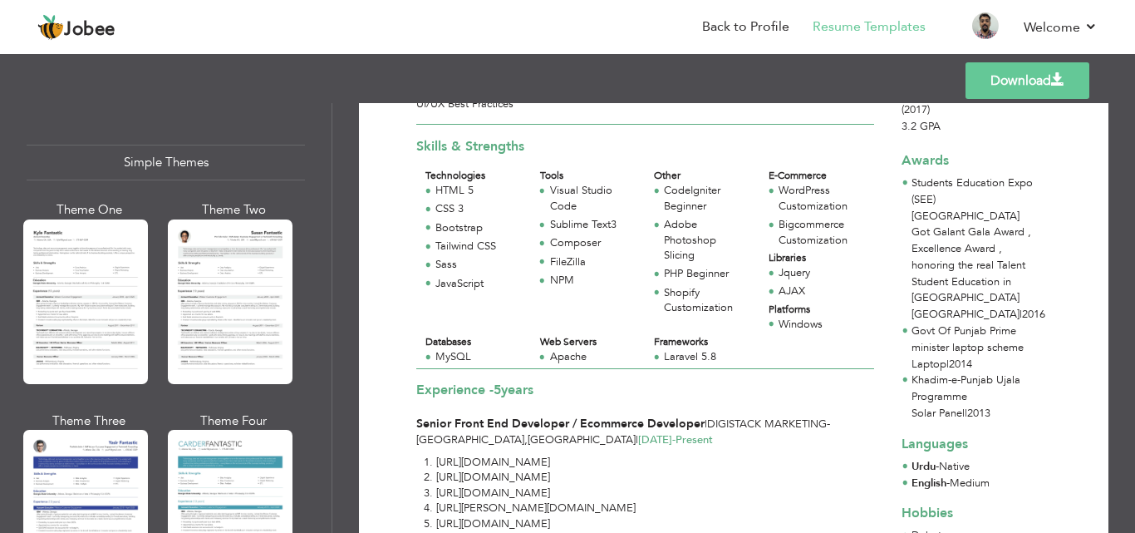
scroll to position [2958, 0]
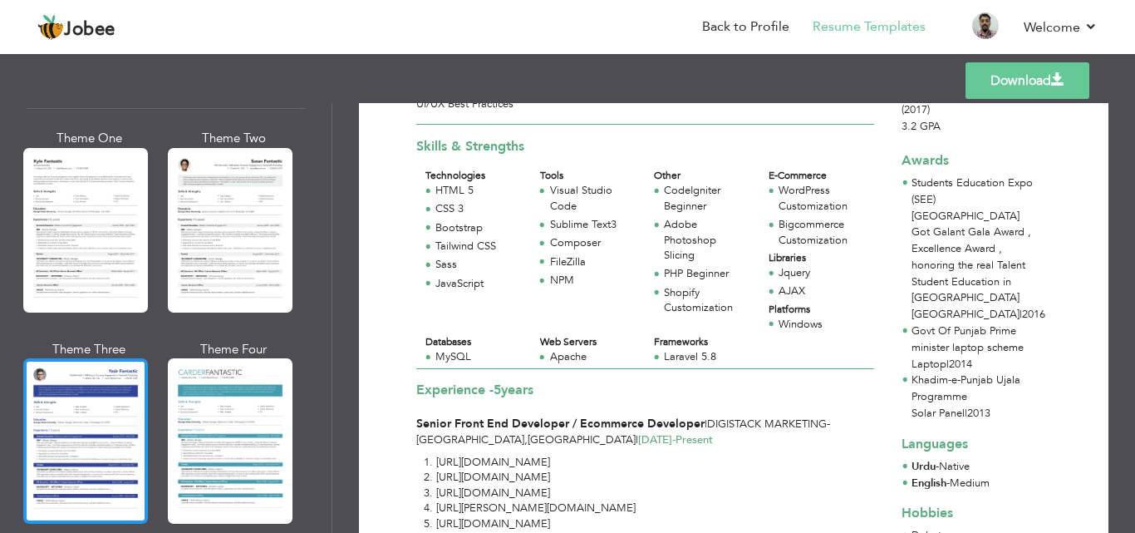
click at [123, 411] on div at bounding box center [85, 440] width 125 height 165
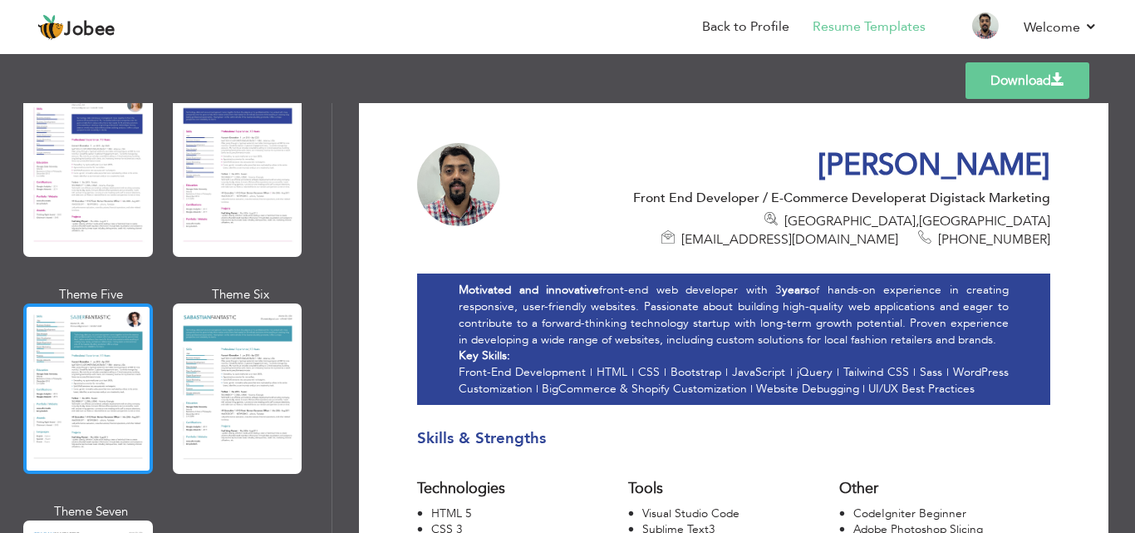
scroll to position [2294, 0]
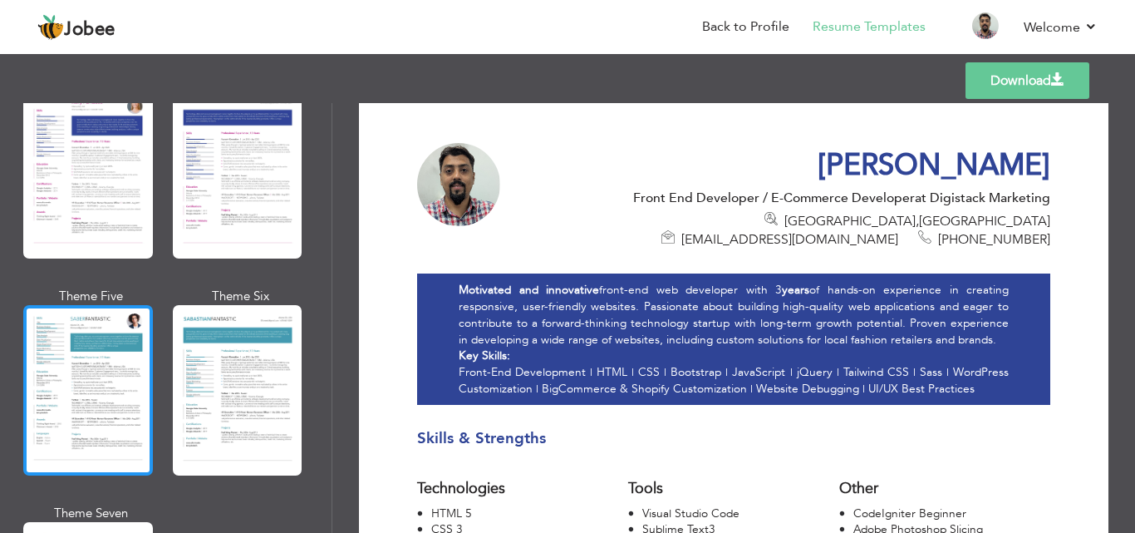
click at [130, 328] on div at bounding box center [88, 390] width 130 height 170
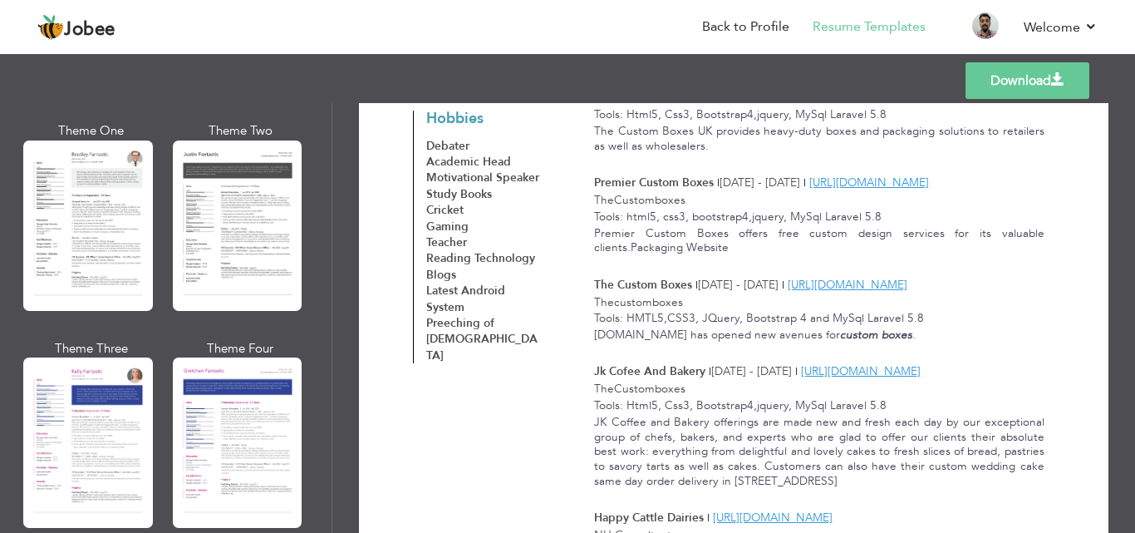
scroll to position [1463, 0]
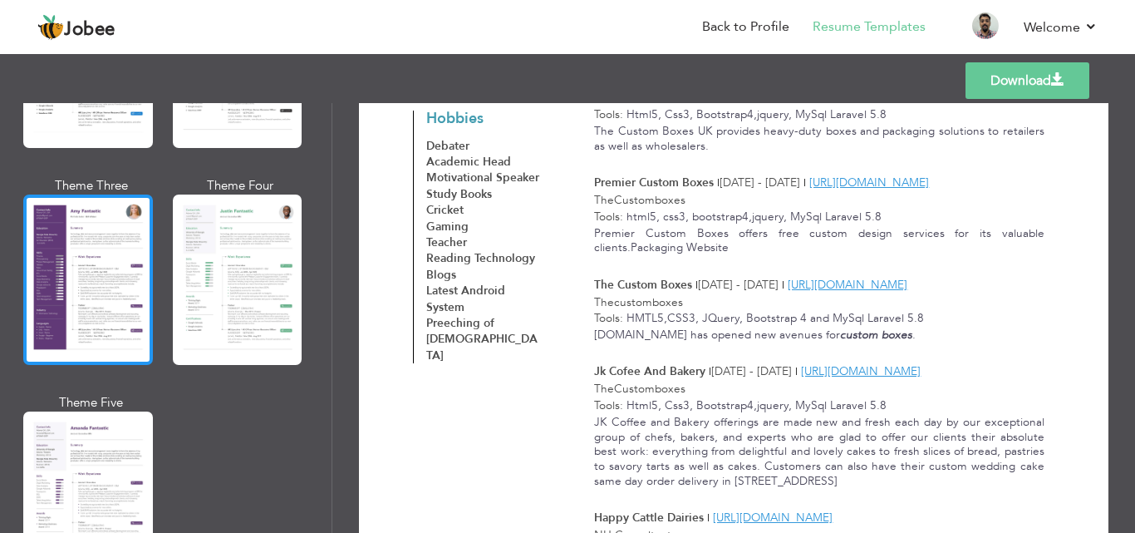
click at [120, 293] on div at bounding box center [88, 279] width 130 height 170
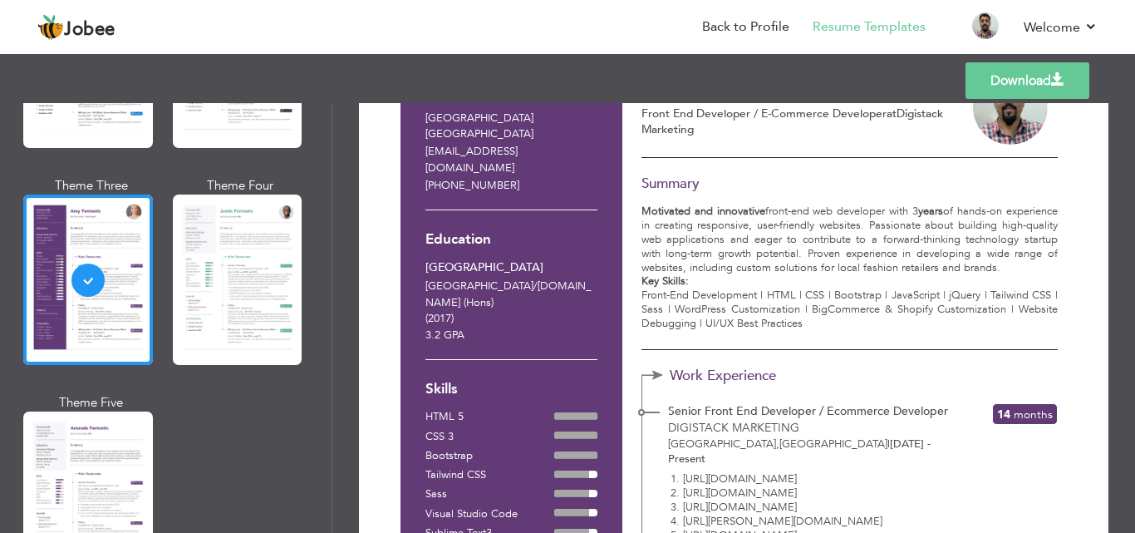
scroll to position [0, 0]
